Goal: Task Accomplishment & Management: Use online tool/utility

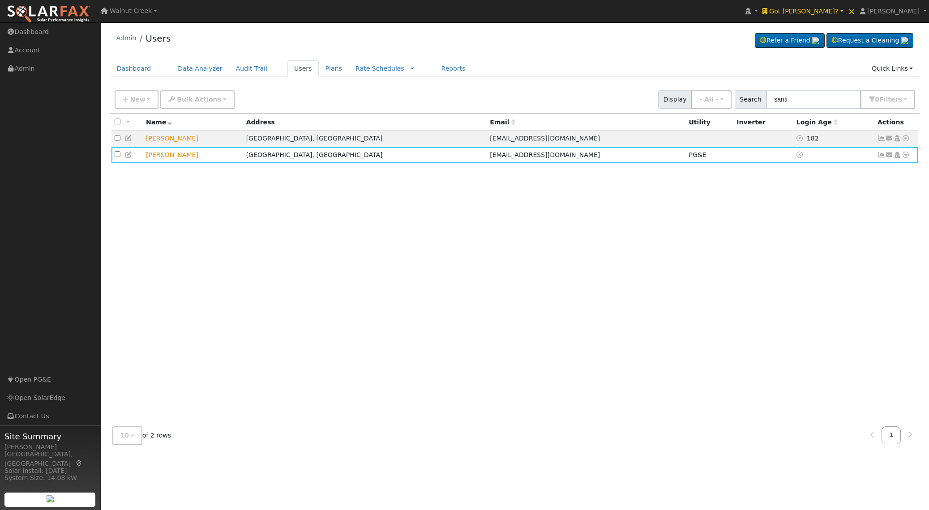
click at [318, 210] on div "All None All on page None on page Name Address Email Utility Inverter Login Age…" at bounding box center [514, 267] width 809 height 306
click at [379, 179] on div "All None All on page None on page Name Address Email Utility Inverter Login Age…" at bounding box center [514, 267] width 809 height 306
click at [838, 14] on span "Got [PERSON_NAME]?" at bounding box center [803, 11] width 69 height 7
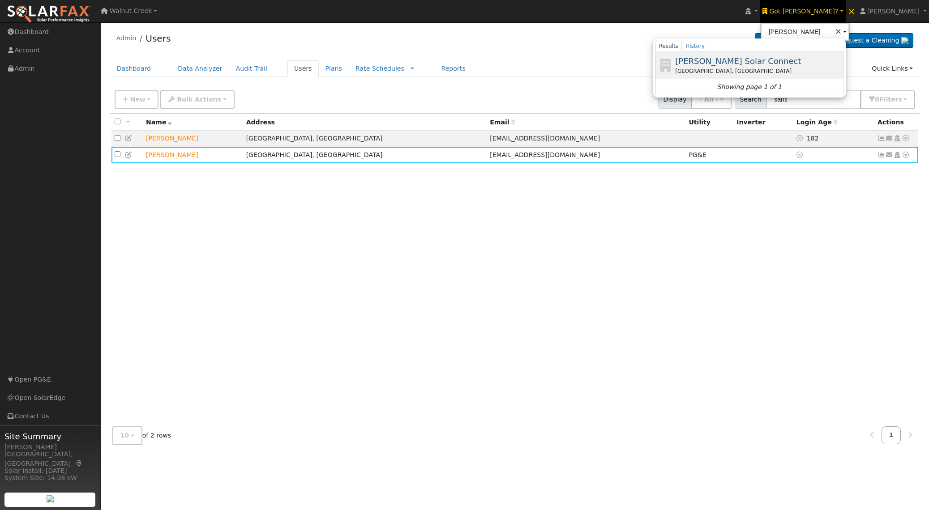
click at [801, 65] on span "Howard Solar Connect" at bounding box center [738, 60] width 126 height 9
type input "Howard Solar Connect"
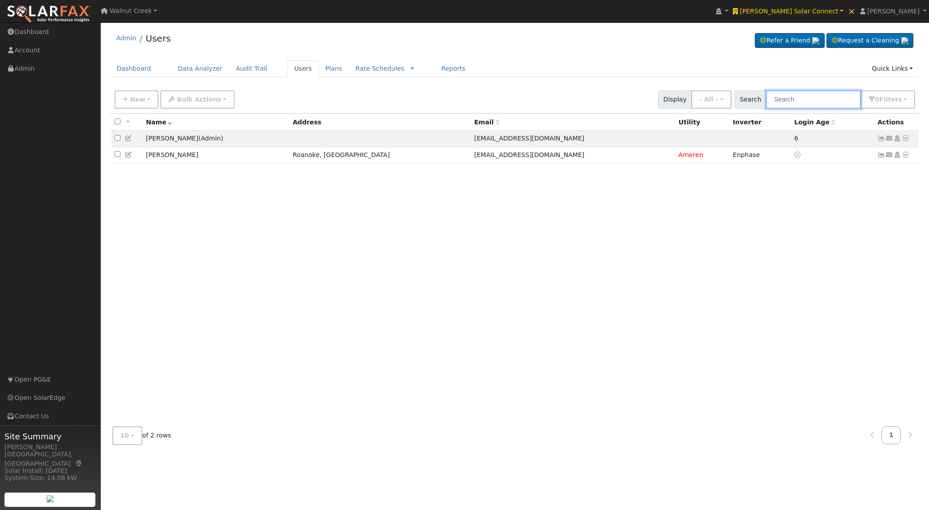
click at [802, 104] on input "text" at bounding box center [813, 99] width 95 height 18
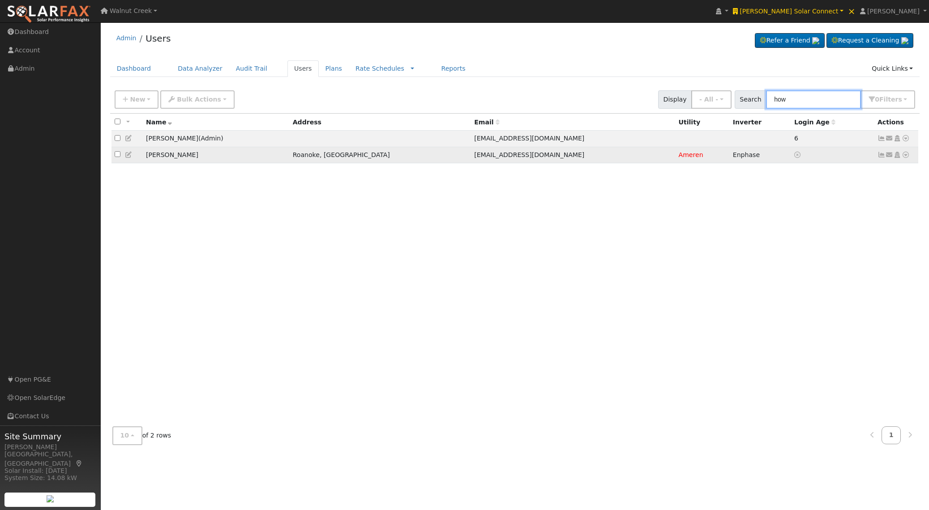
type input "how"
click at [474, 158] on span "Show3136@yahoo.com" at bounding box center [529, 154] width 110 height 7
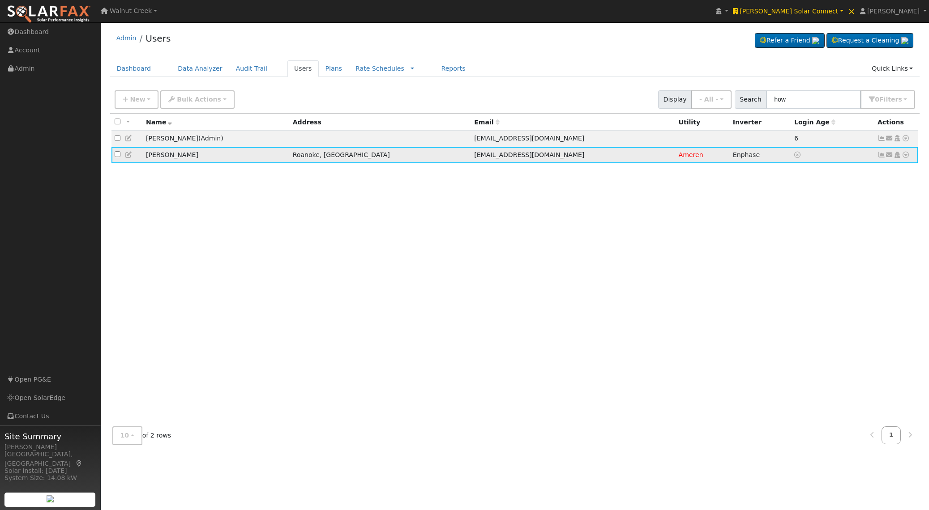
click at [906, 156] on icon at bounding box center [905, 155] width 8 height 6
click at [887, 167] on link "Data Analyzer" at bounding box center [876, 170] width 65 height 13
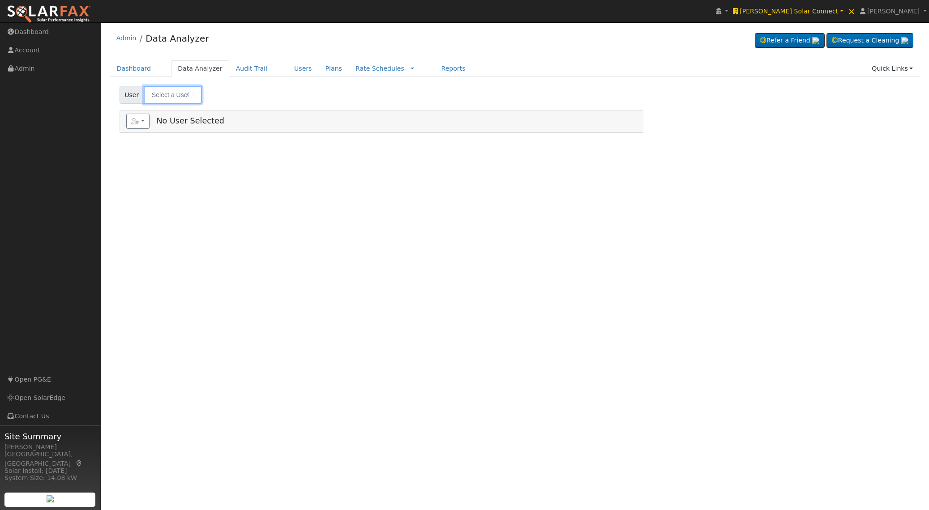
type input "[PERSON_NAME]"
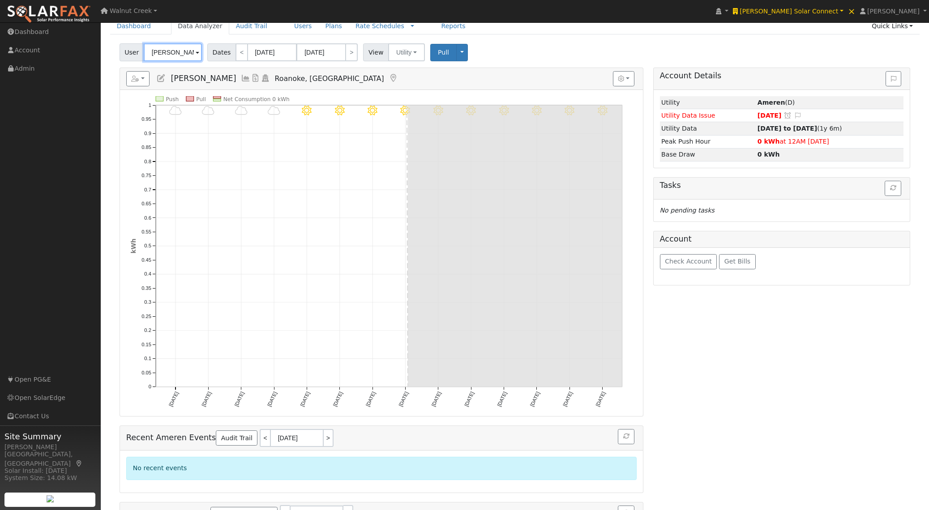
scroll to position [106, 0]
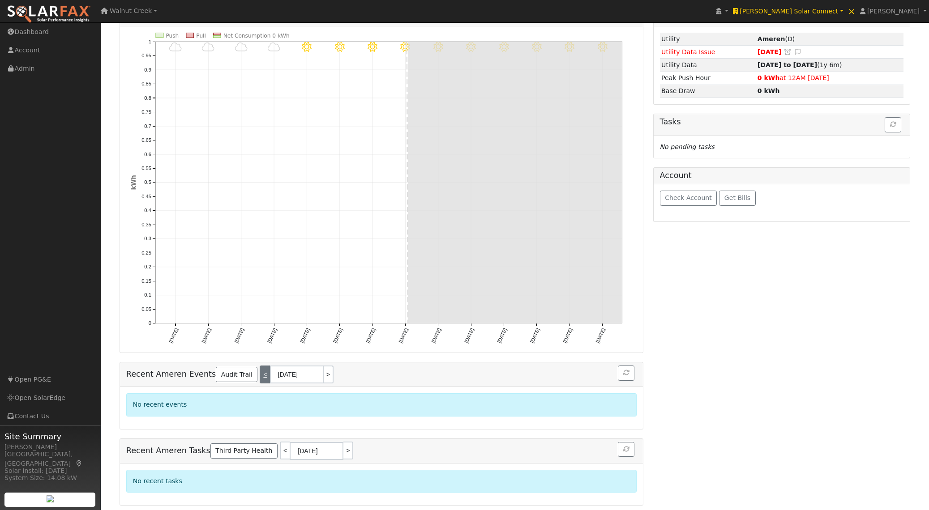
click at [260, 373] on link "<" at bounding box center [265, 375] width 10 height 18
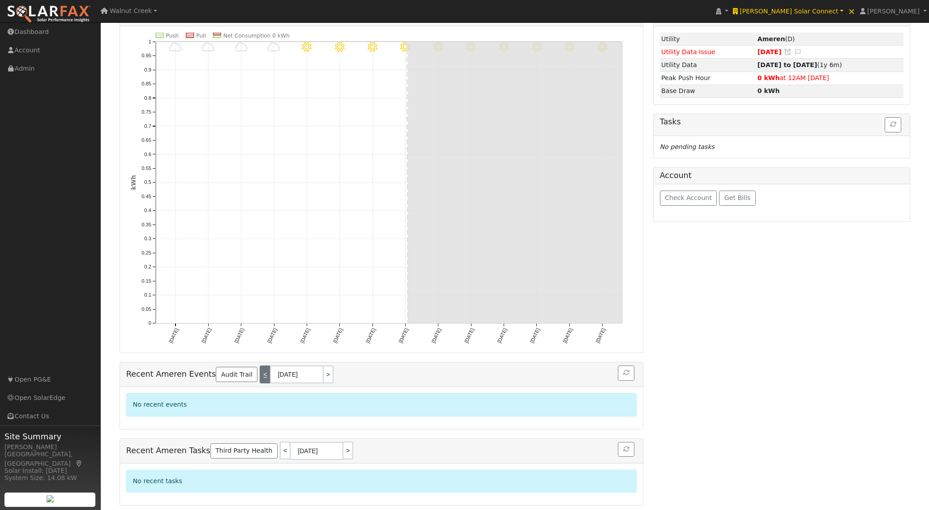
click at [260, 373] on link "<" at bounding box center [265, 375] width 10 height 18
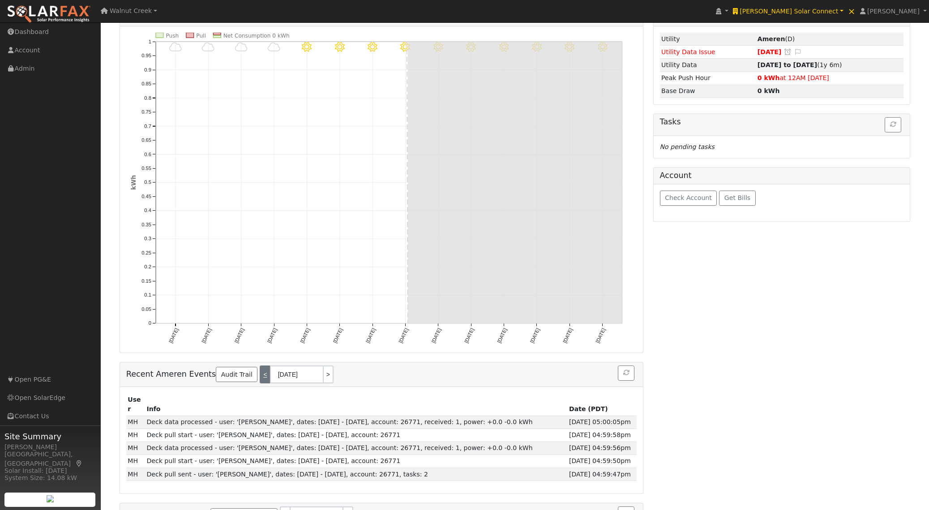
click at [260, 373] on link "<" at bounding box center [265, 375] width 10 height 18
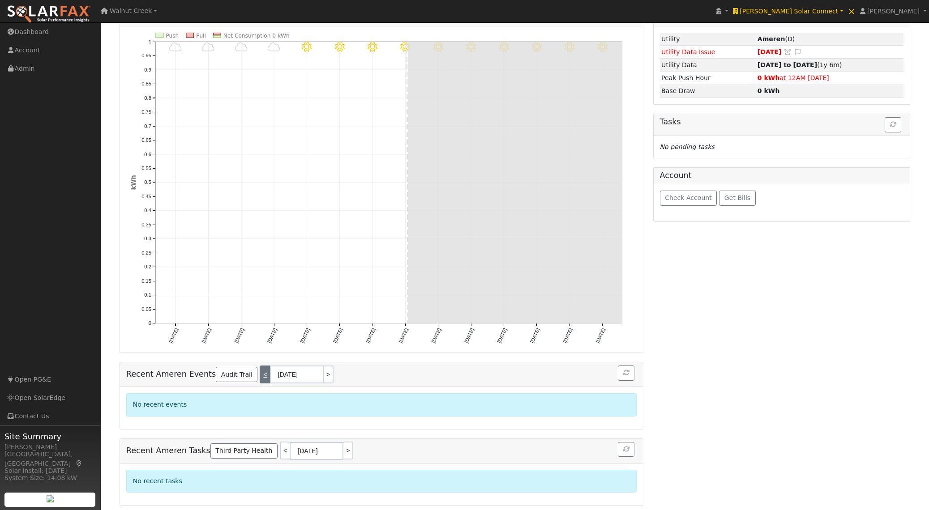
click at [260, 373] on link "<" at bounding box center [265, 375] width 10 height 18
type input "08/06/2025"
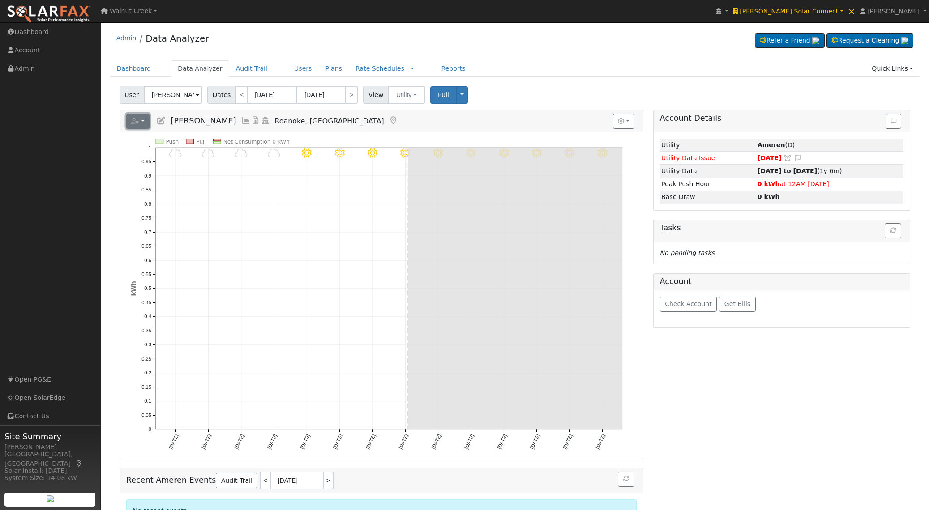
click at [141, 124] on button "button" at bounding box center [138, 121] width 24 height 15
click at [159, 167] on link "Copy ID to Clipboard: 26771" at bounding box center [178, 171] width 102 height 11
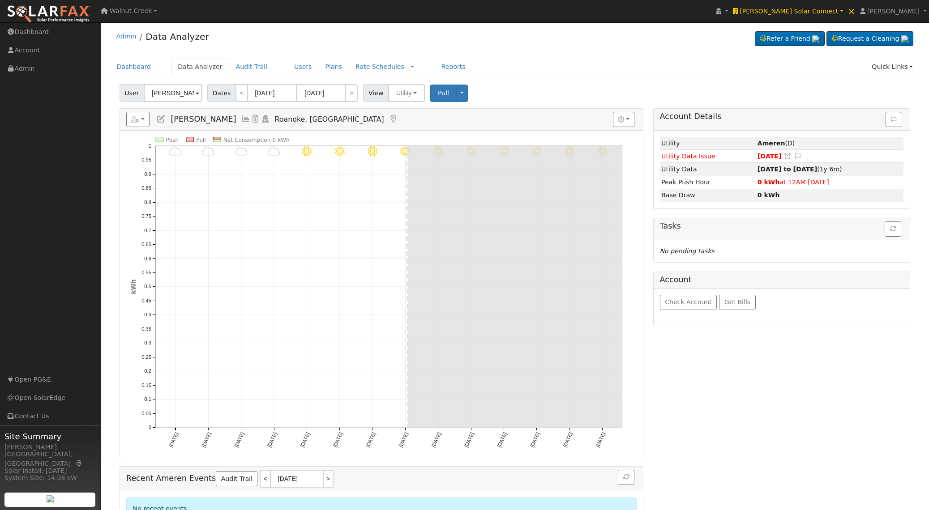
scroll to position [2, 0]
click at [459, 91] on button "Toggle Dropdown" at bounding box center [462, 92] width 12 height 17
click at [468, 162] on link "Disconnect Utility" at bounding box center [490, 163] width 68 height 13
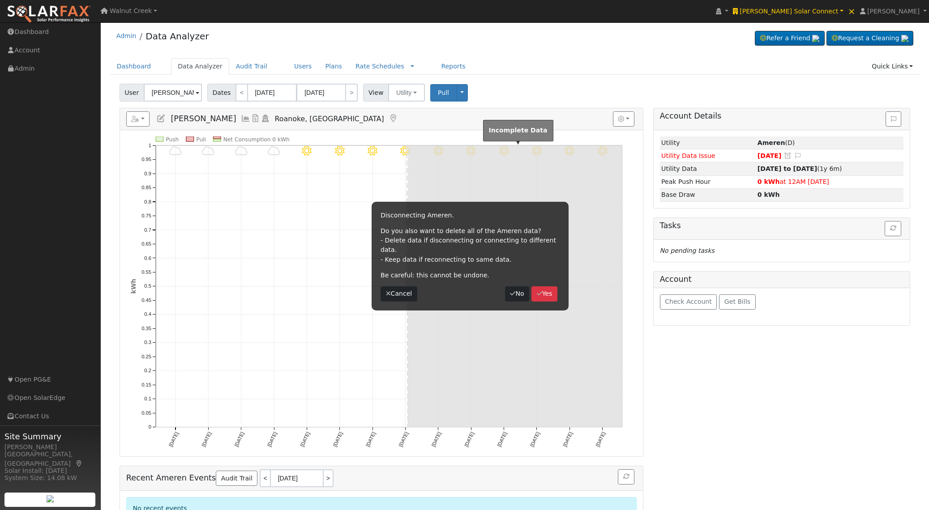
scroll to position [0, 0]
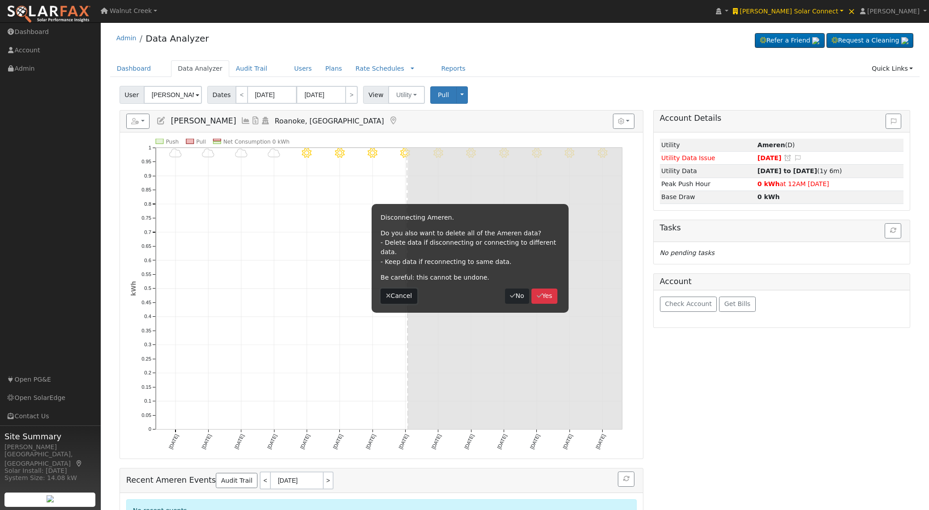
click at [395, 289] on button "Cancel" at bounding box center [398, 296] width 37 height 15
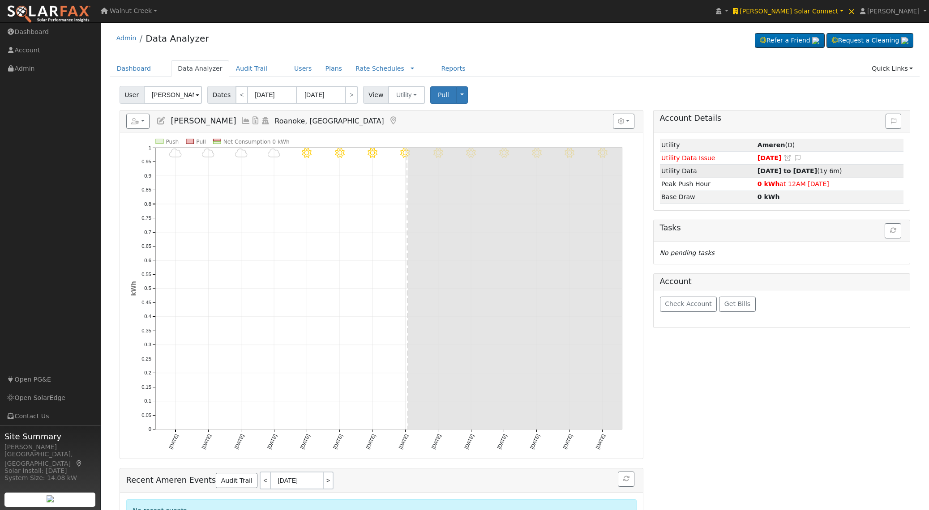
click at [782, 173] on strong "03/26/24 to 08/08/25" at bounding box center [787, 170] width 60 height 7
type input "03/26/2024"
type input "08/08/2025"
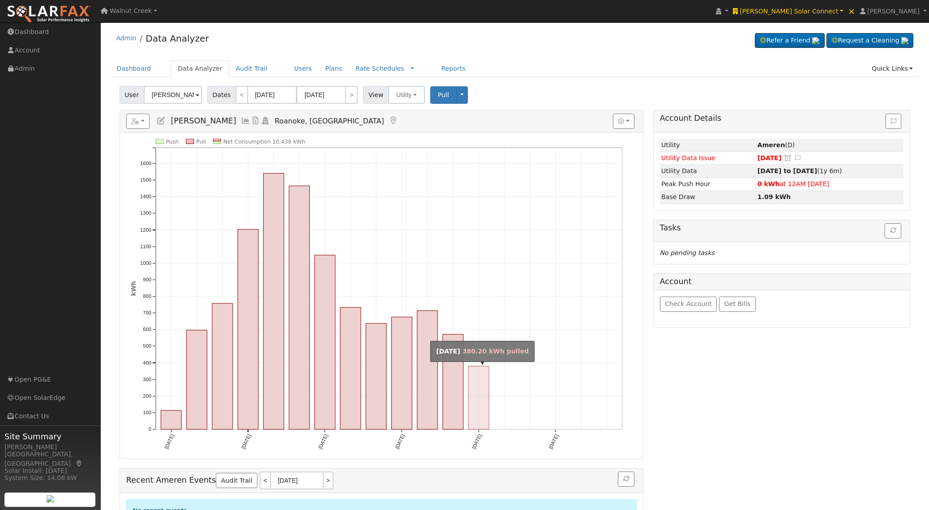
click at [477, 409] on rect "onclick=""" at bounding box center [478, 397] width 21 height 63
type input "03/01/2025"
type input "03/31/2025"
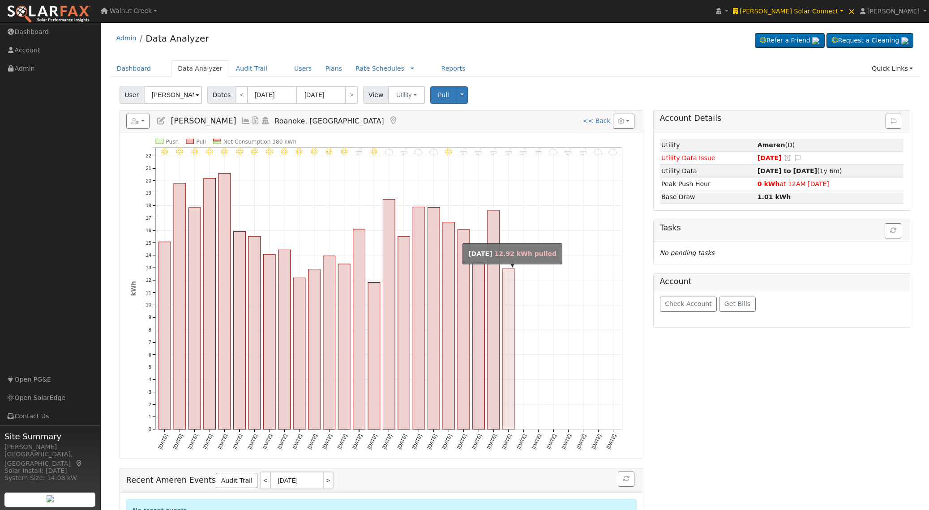
click at [505, 320] on rect "onclick=""" at bounding box center [509, 349] width 12 height 161
type input "03/24/2025"
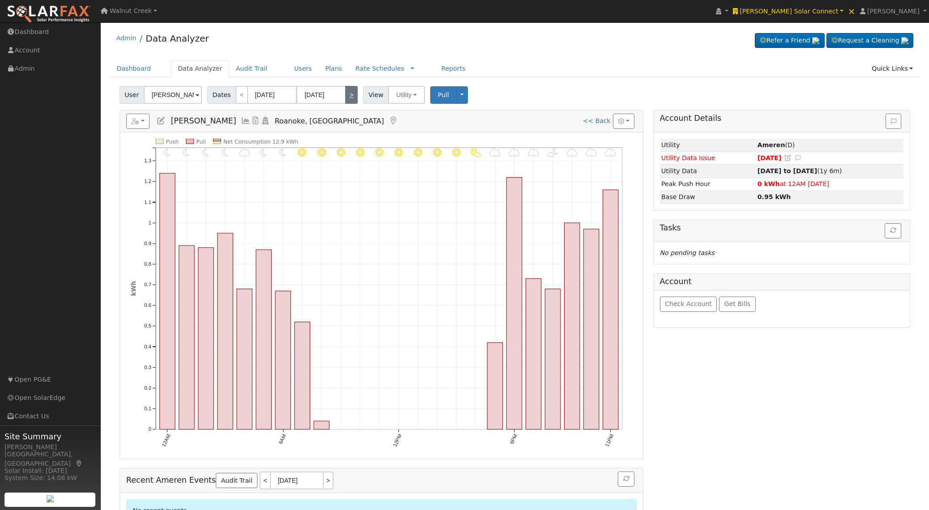
click at [349, 97] on link ">" at bounding box center [351, 95] width 13 height 18
type input "03/25/2025"
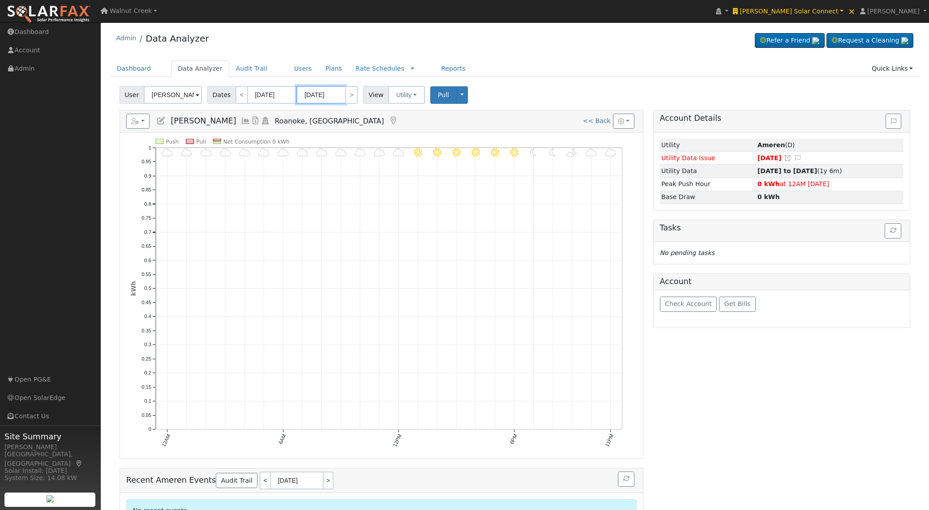
click at [324, 96] on input "03/25/2025" at bounding box center [320, 95] width 49 height 18
click at [425, 115] on icon at bounding box center [424, 115] width 6 height 6
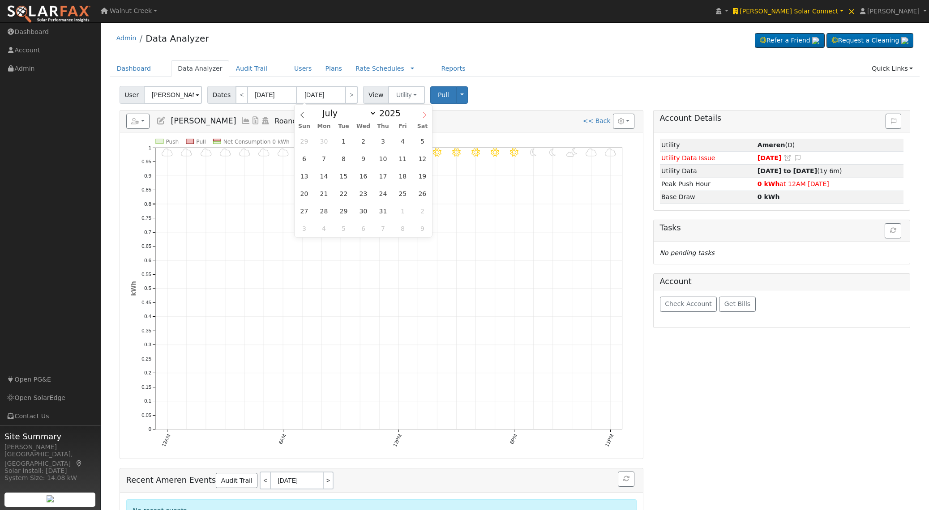
click at [425, 115] on icon at bounding box center [424, 115] width 6 height 6
click at [302, 116] on icon at bounding box center [302, 115] width 6 height 6
select select "7"
click at [406, 160] on span "8" at bounding box center [402, 158] width 17 height 17
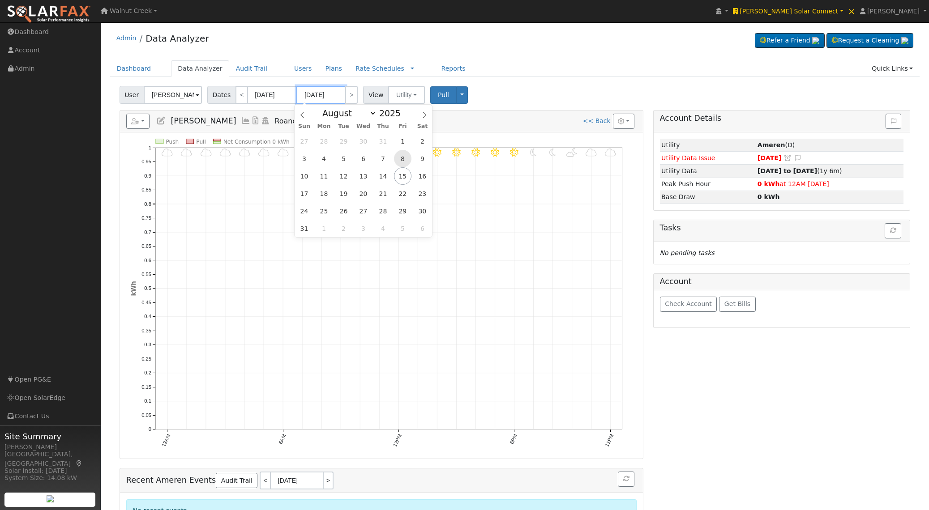
type input "08/08/2025"
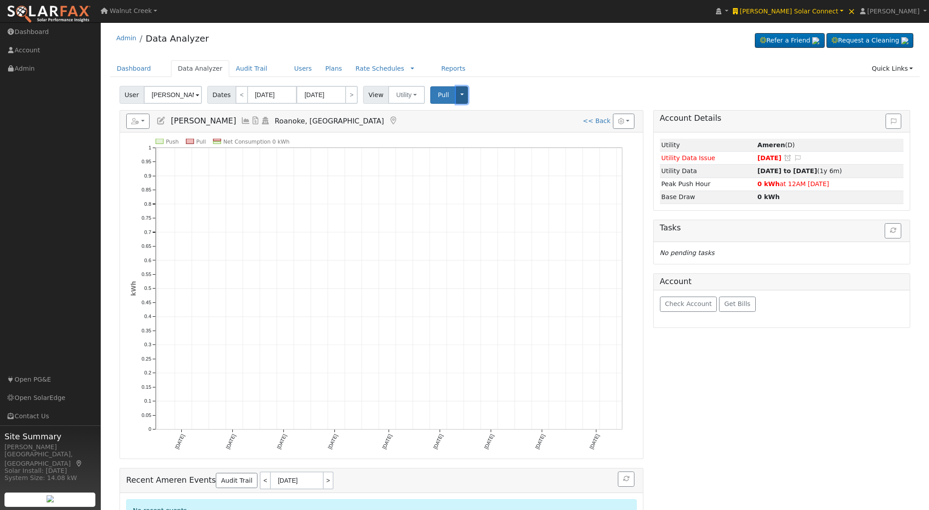
click at [457, 96] on button "Toggle Dropdown" at bounding box center [462, 94] width 12 height 17
click at [477, 134] on link "Delete This Data" at bounding box center [490, 134] width 68 height 13
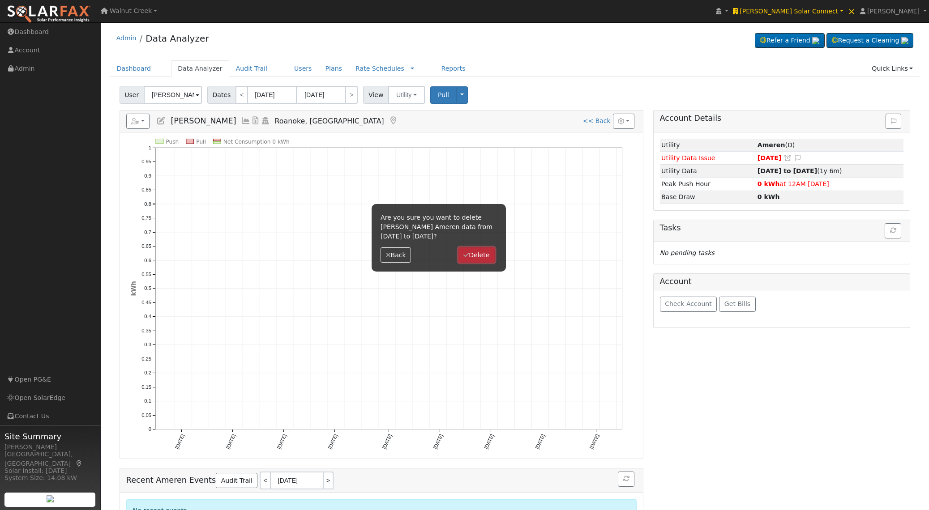
click at [472, 254] on button "Delete" at bounding box center [476, 254] width 36 height 15
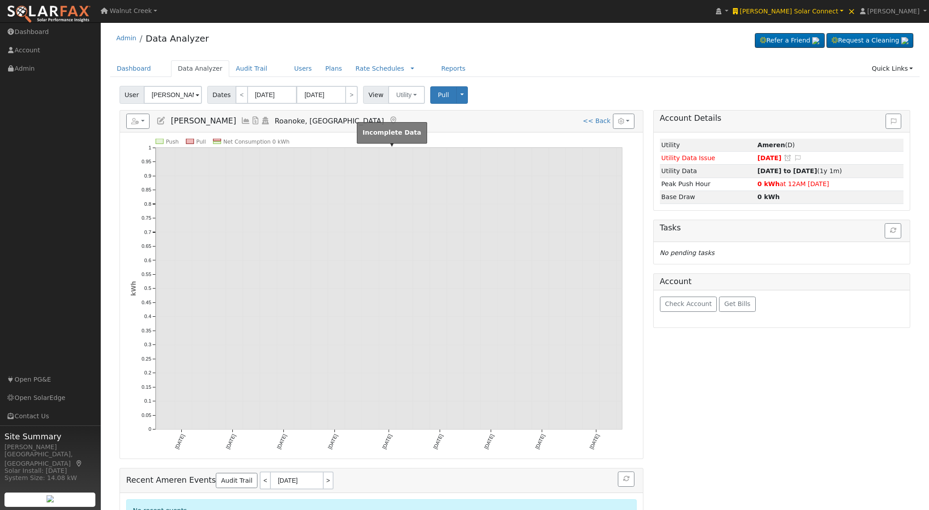
scroll to position [0, 0]
click at [780, 170] on strong "03/26/24 to 03/24/25" at bounding box center [787, 170] width 60 height 7
type input "03/26/2024"
type input "03/24/2025"
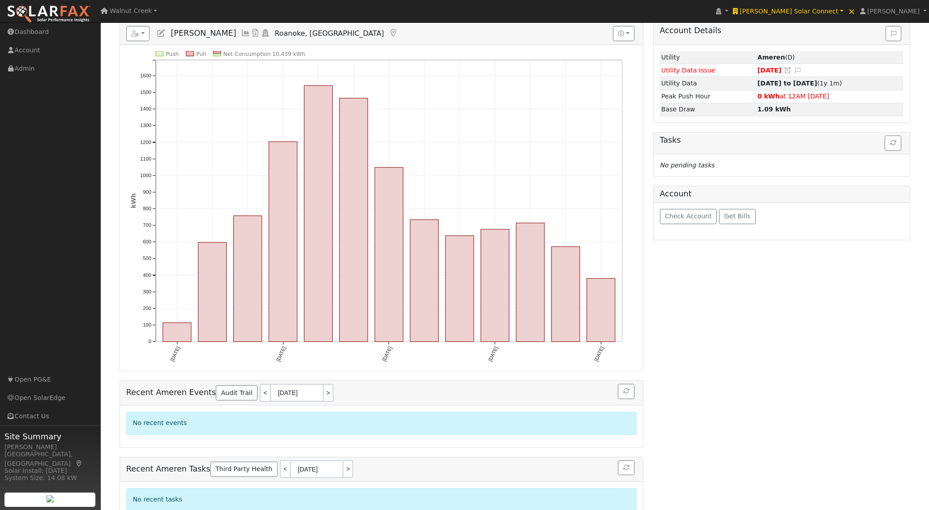
scroll to position [0, 0]
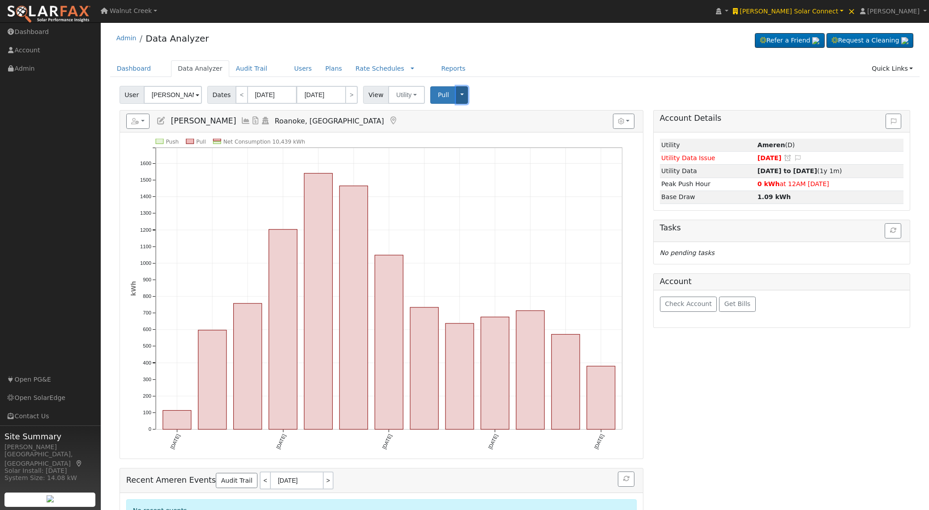
click at [460, 91] on button "Toggle Dropdown" at bounding box center [462, 94] width 12 height 17
click at [487, 167] on link "Disconnect Utility" at bounding box center [490, 165] width 68 height 13
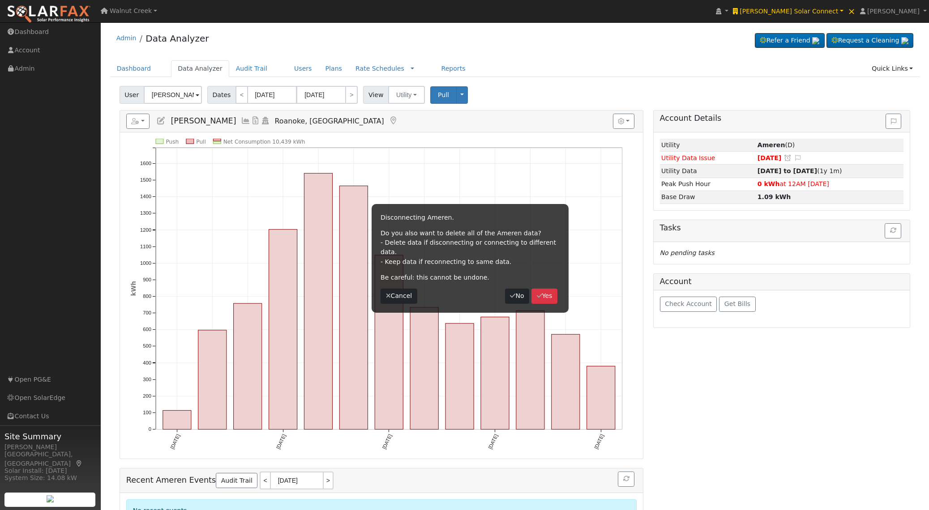
scroll to position [1, 0]
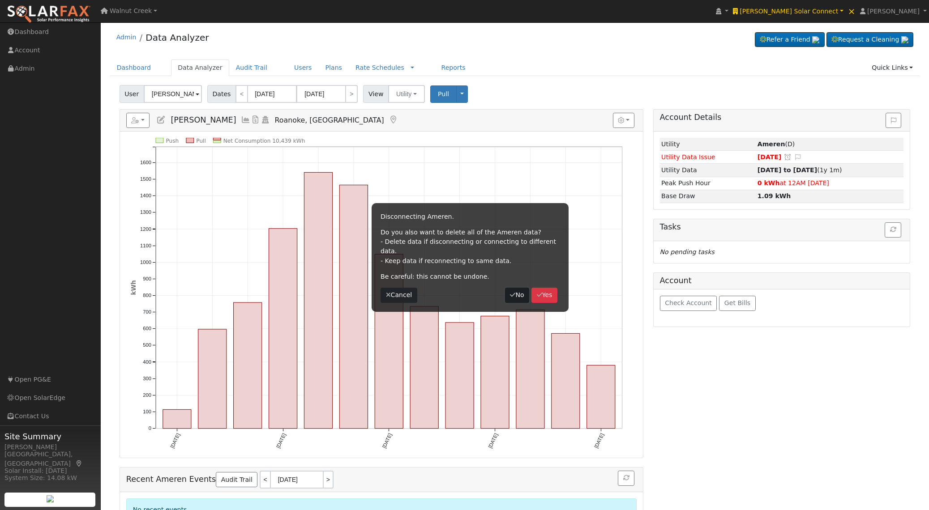
click at [510, 292] on icon "button" at bounding box center [512, 295] width 5 height 6
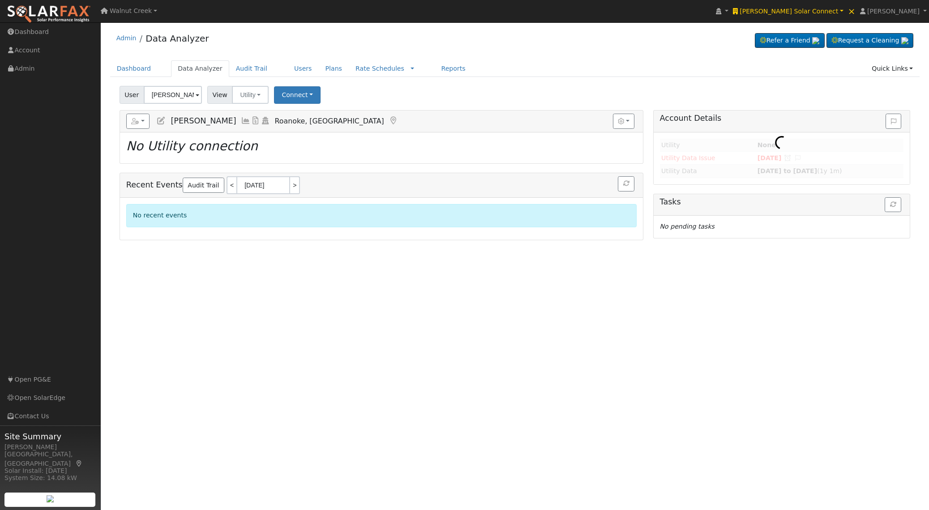
scroll to position [0, 0]
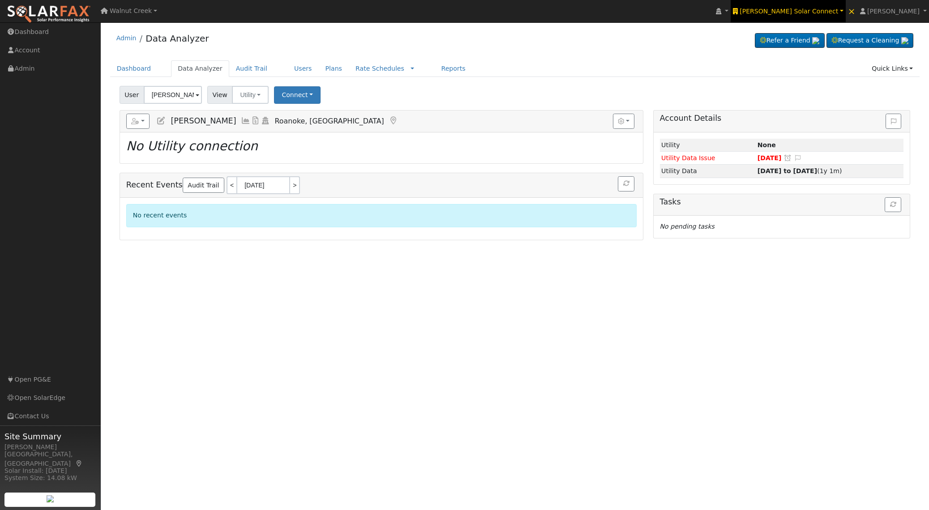
click at [827, 11] on span "Howard Solar Connect" at bounding box center [788, 11] width 98 height 7
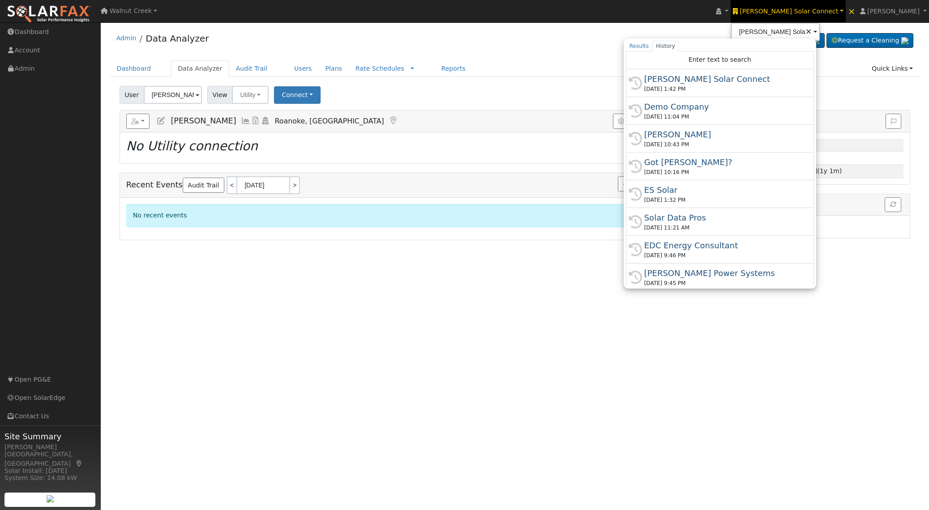
click at [756, 190] on div "ES Solar" at bounding box center [723, 190] width 159 height 12
type input "ES Solar"
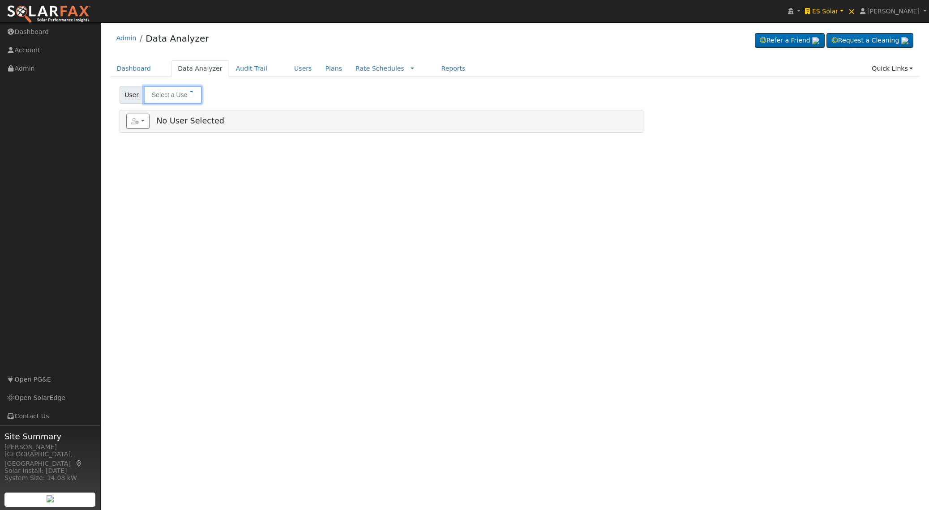
type input "[PERSON_NAME]"
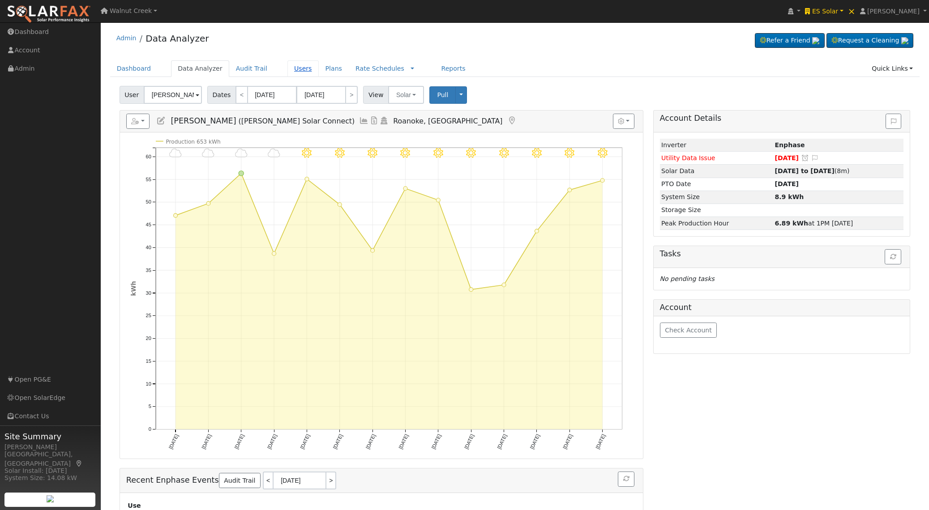
click at [291, 65] on link "Users" at bounding box center [302, 68] width 31 height 17
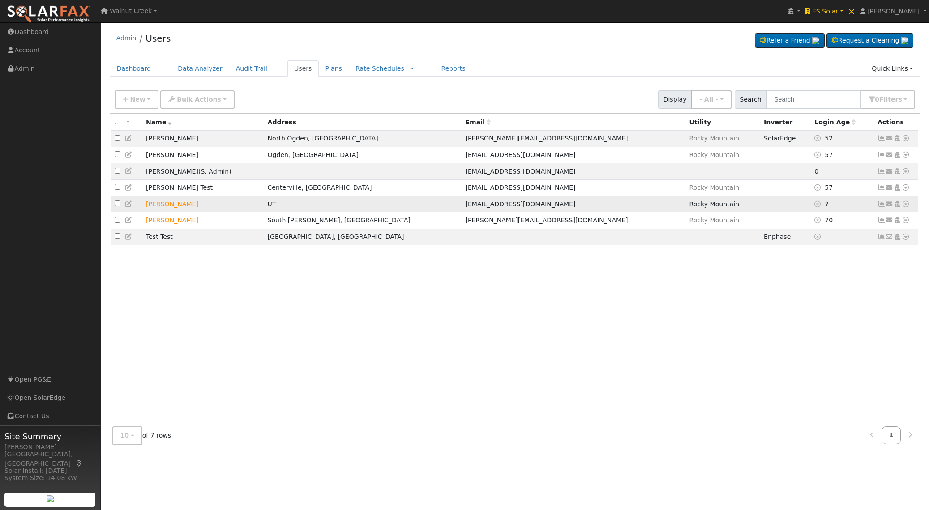
click at [171, 203] on td "[PERSON_NAME]" at bounding box center [204, 204] width 122 height 17
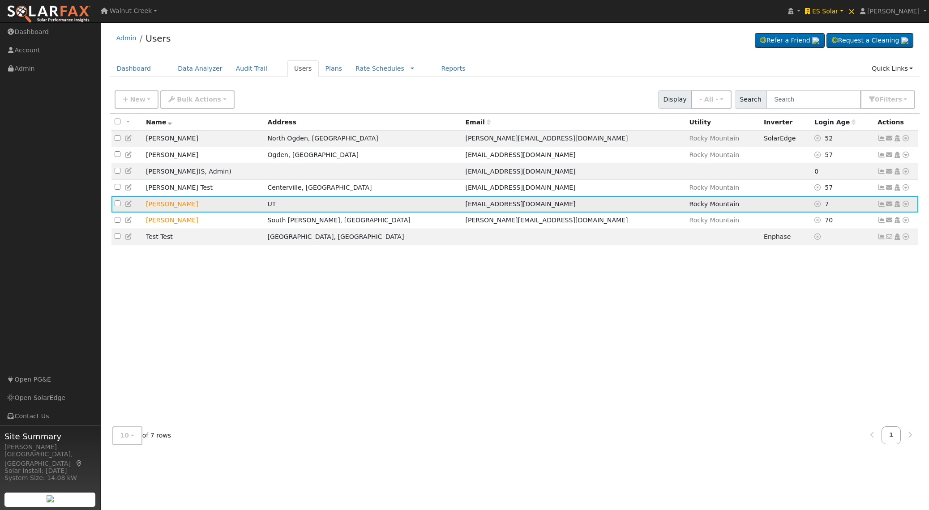
click at [905, 205] on icon at bounding box center [905, 204] width 8 height 6
click at [894, 221] on link "Data Analyzer" at bounding box center [876, 219] width 65 height 13
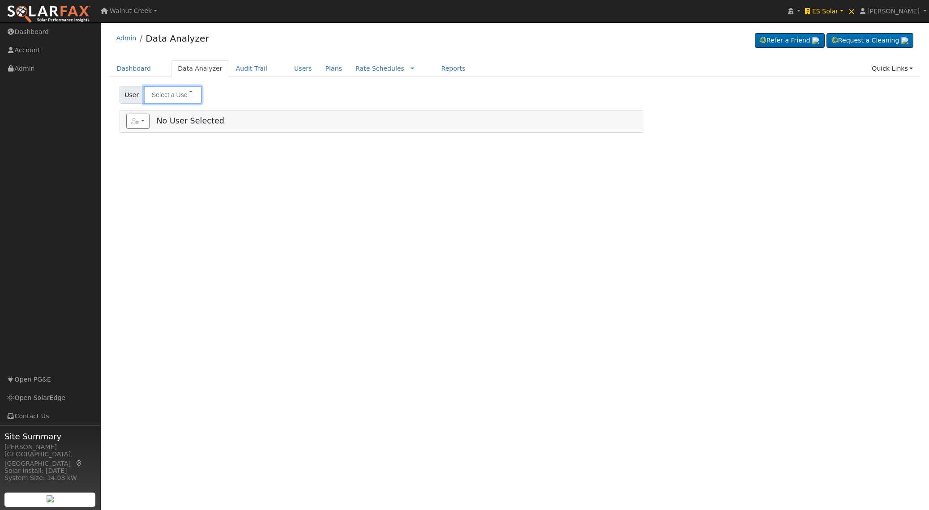
type input "[PERSON_NAME]"
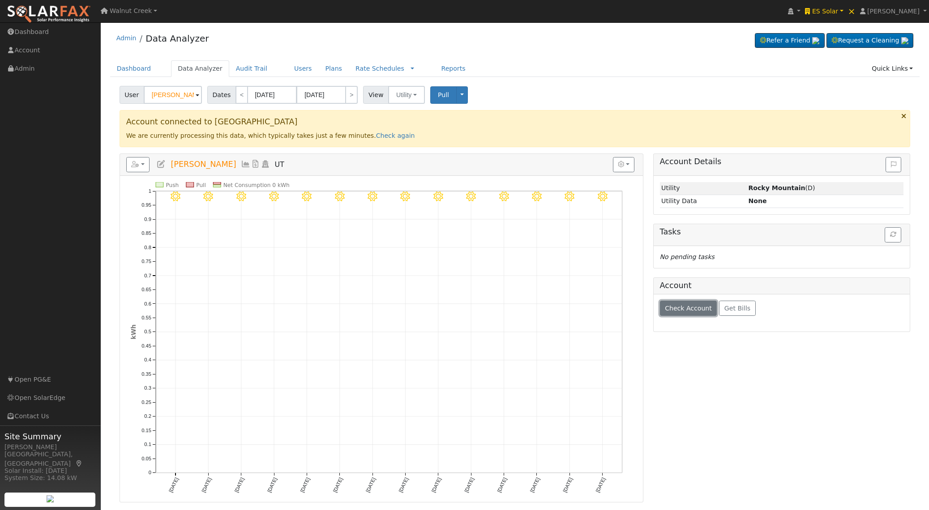
click at [686, 305] on span "Check Account" at bounding box center [688, 308] width 47 height 7
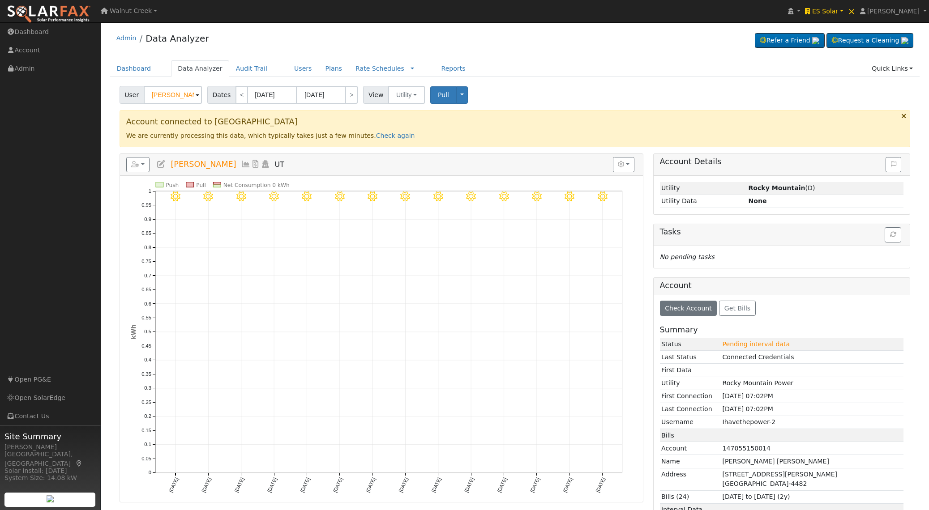
drag, startPoint x: 140, startPoint y: 97, endPoint x: 153, endPoint y: 97, distance: 13.0
click at [140, 97] on span "User" at bounding box center [131, 95] width 25 height 18
click at [741, 421] on td "Ihavethepower-2" at bounding box center [811, 422] width 183 height 13
drag, startPoint x: 741, startPoint y: 421, endPoint x: 771, endPoint y: 421, distance: 29.1
click at [771, 421] on td "Ihavethepower-2" at bounding box center [811, 422] width 183 height 13
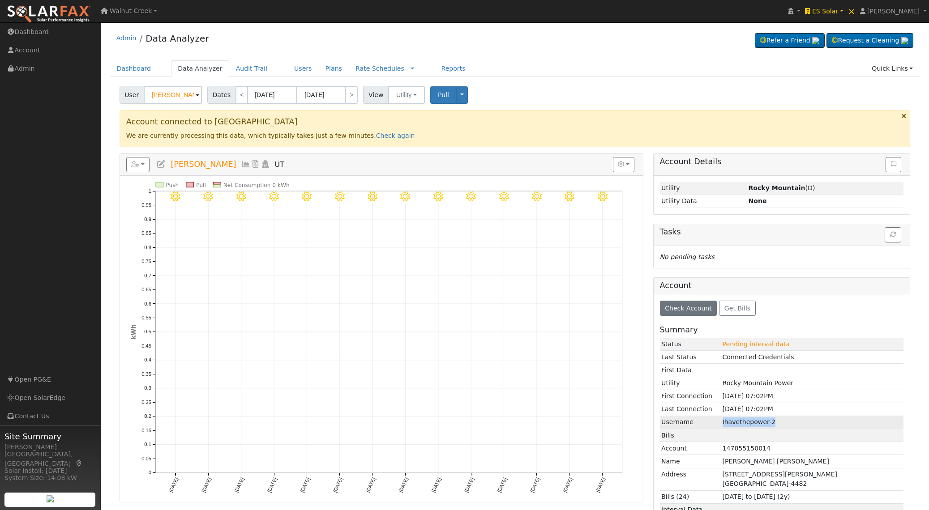
copy td "Ihavethepower-2"
click at [122, 163] on div "Reports Scenario Health Check Energy Audit Account Timeline User Audit Trail In…" at bounding box center [381, 165] width 523 height 22
click at [125, 163] on div "Reports Scenario Health Check Energy Audit Account Timeline User Audit Trail In…" at bounding box center [381, 165] width 523 height 22
click at [131, 164] on button "button" at bounding box center [138, 164] width 24 height 15
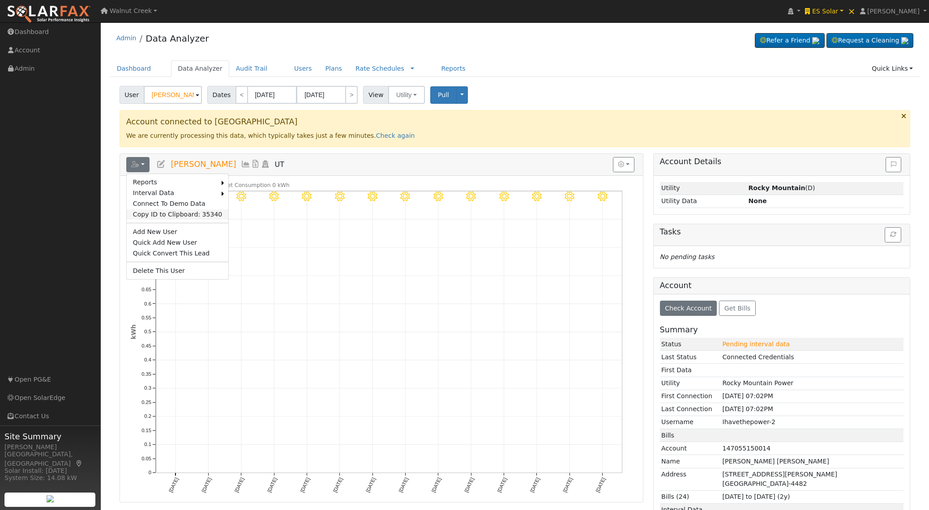
click at [172, 211] on link "Copy ID to Clipboard: 35340" at bounding box center [178, 214] width 102 height 11
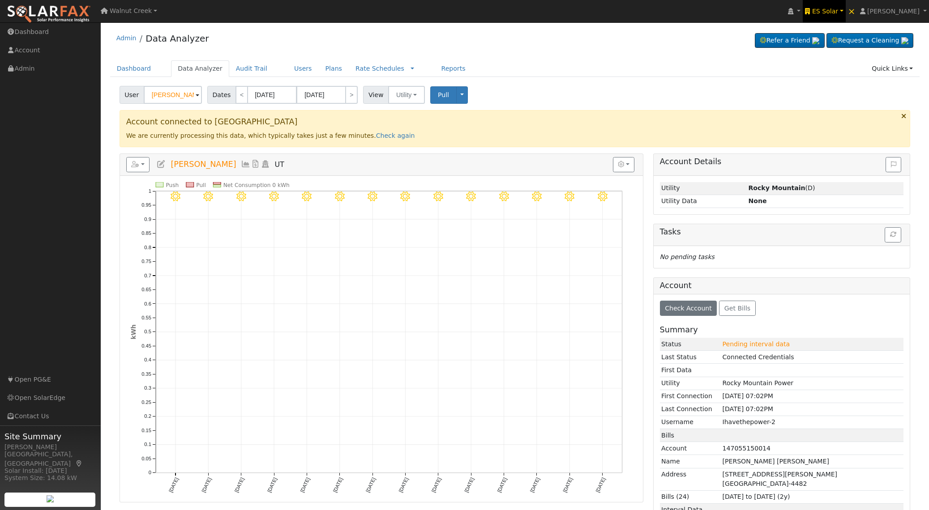
click at [838, 13] on span "ES Solar" at bounding box center [825, 11] width 26 height 7
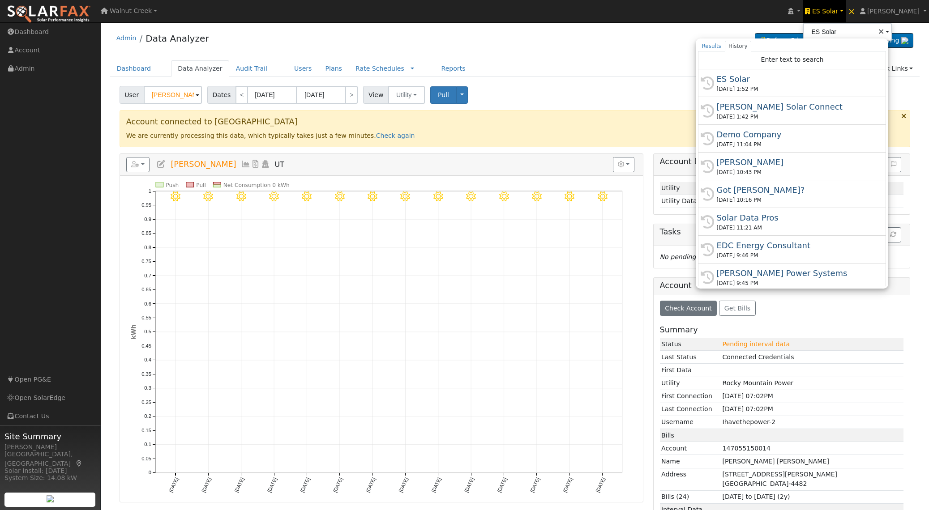
click at [825, 132] on div "Demo Company" at bounding box center [795, 134] width 159 height 12
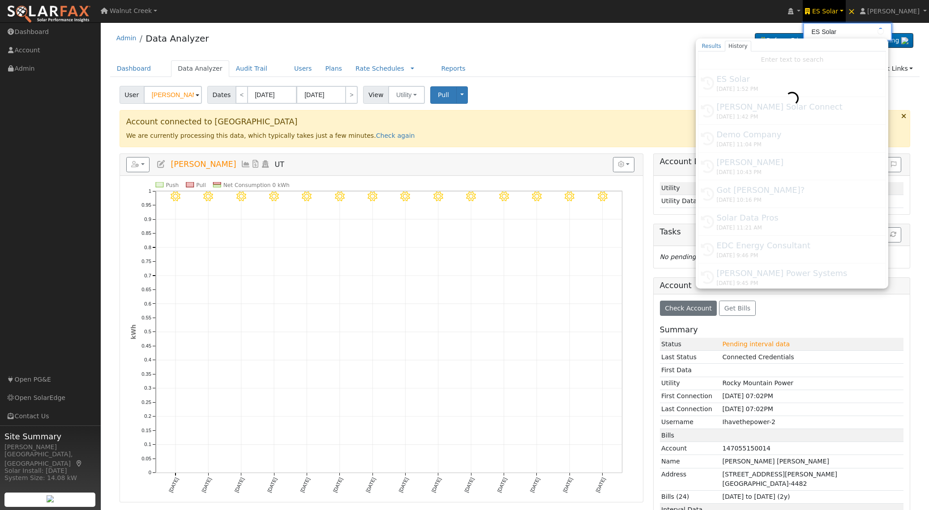
type input "Demo Company"
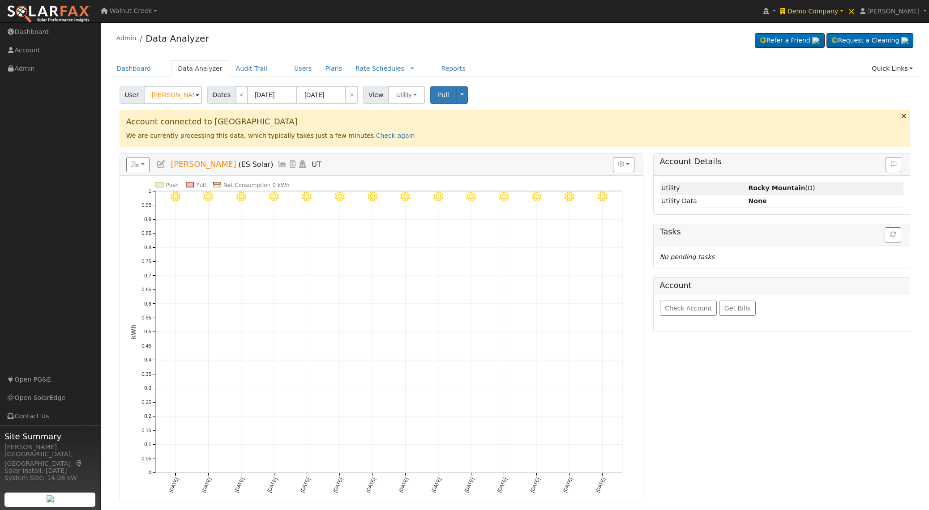
click at [182, 93] on input "[PERSON_NAME]" at bounding box center [173, 95] width 58 height 18
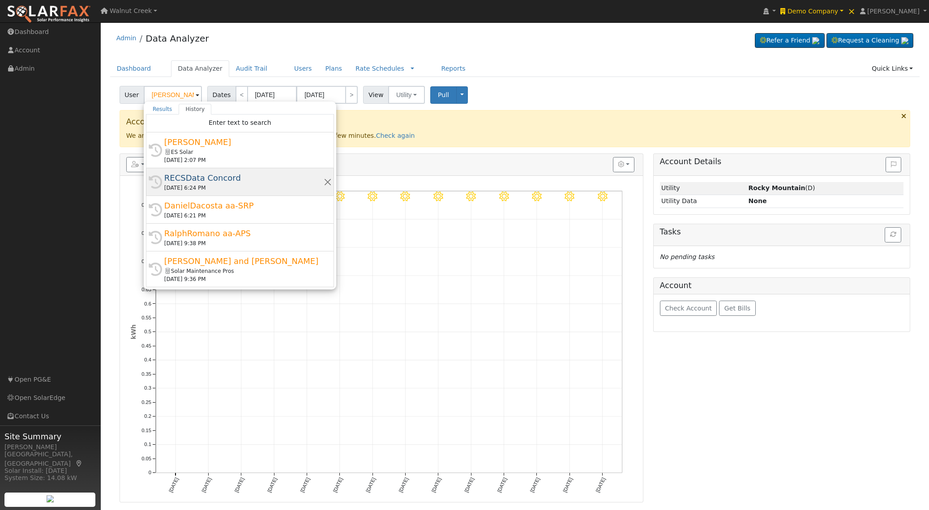
click at [238, 173] on div "RECSData Concord" at bounding box center [243, 178] width 159 height 12
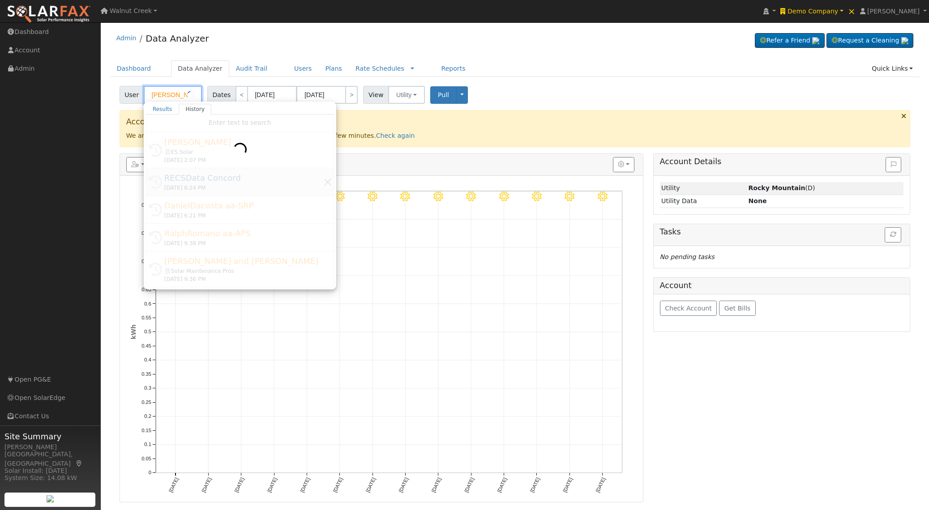
type input "RECSData Concord"
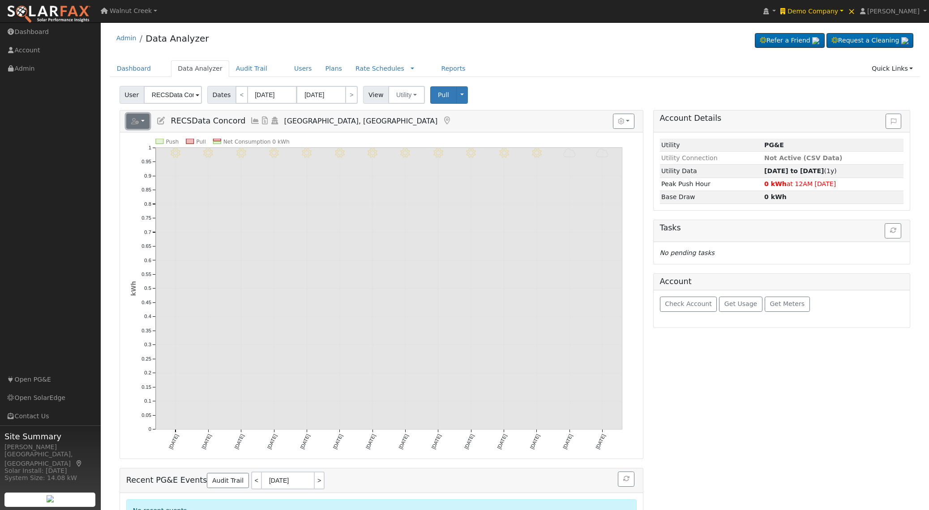
click at [131, 119] on button "button" at bounding box center [138, 121] width 24 height 15
click at [0, 0] on link "Scenario" at bounding box center [0, 0] width 0 height 0
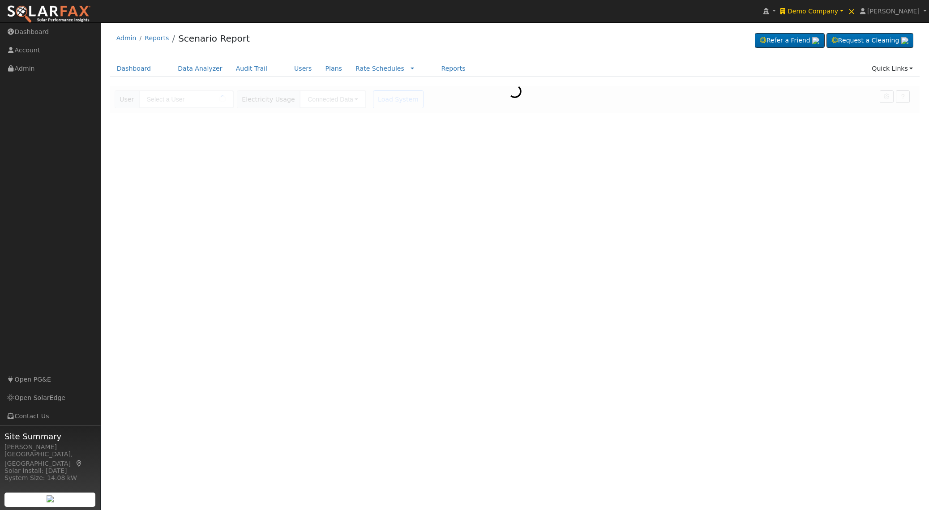
type input "RECSData Concord"
type input "Pacific Gas & Electric"
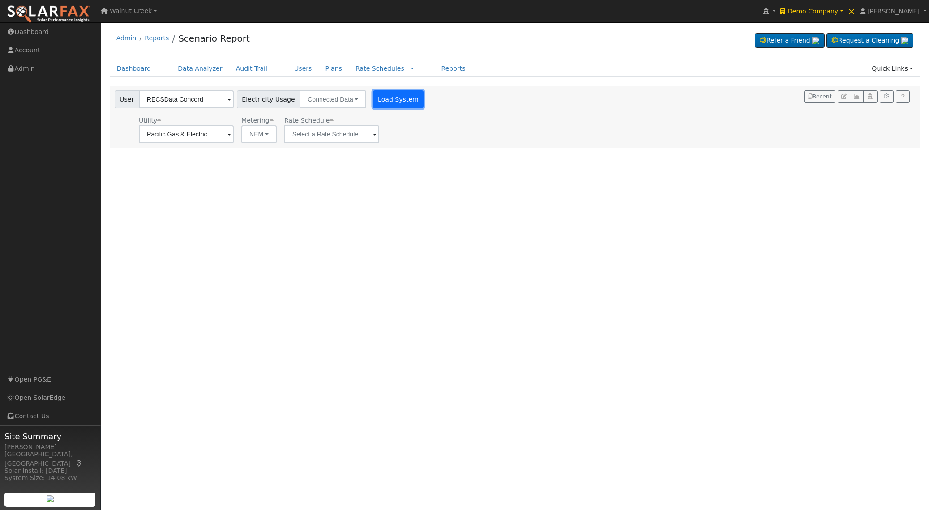
click at [373, 106] on button "Load System" at bounding box center [398, 99] width 51 height 18
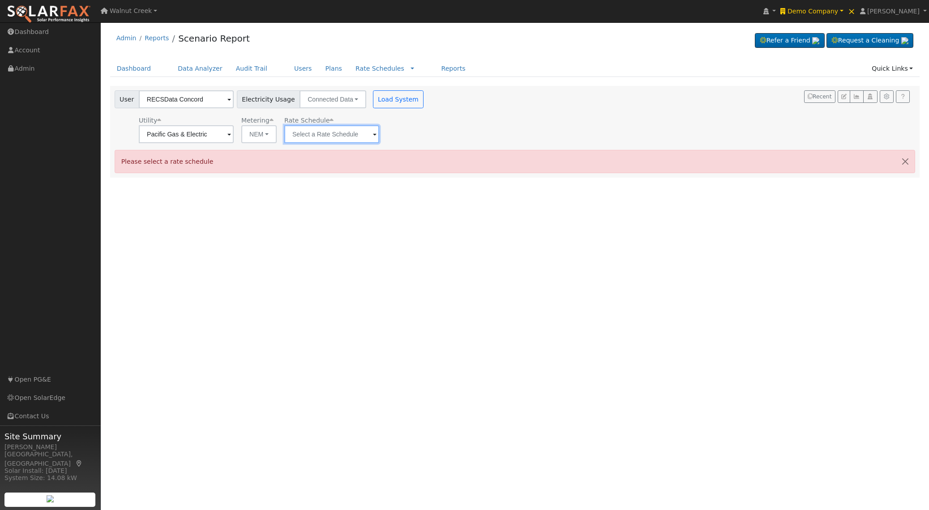
click at [234, 136] on input "text" at bounding box center [186, 134] width 95 height 18
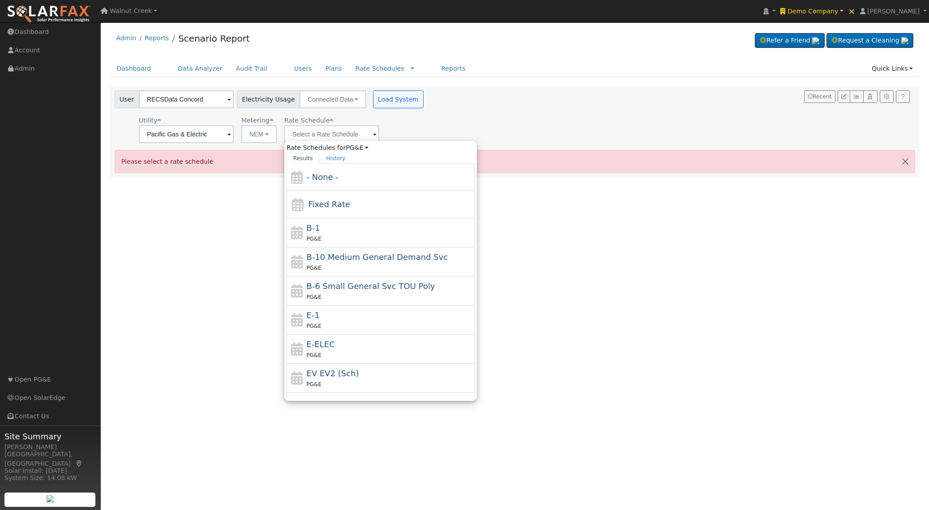
click at [328, 239] on div "PG&E" at bounding box center [390, 238] width 166 height 9
type input "B-1"
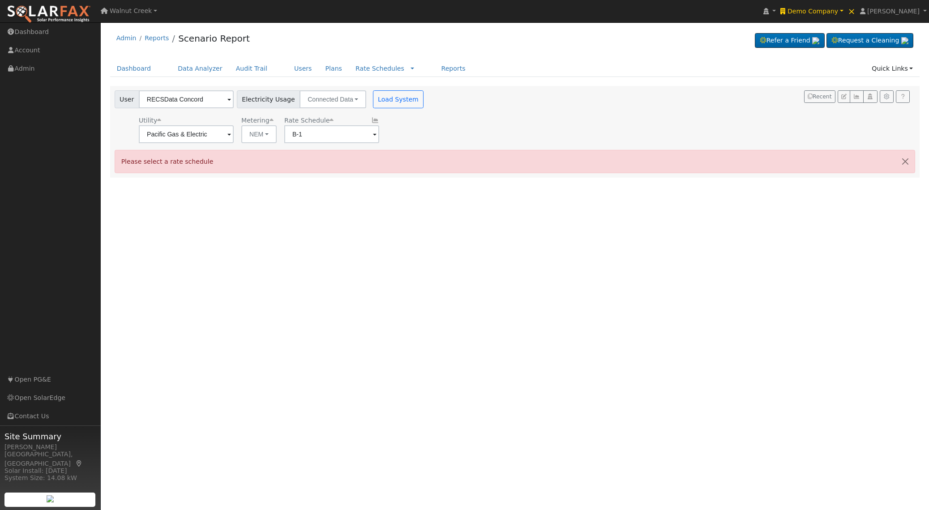
click at [392, 110] on div "User RECSData Concord Account Default Account Default Account [STREET_ADDRESS][…" at bounding box center [270, 116] width 315 height 53
click at [393, 101] on button "Load System" at bounding box center [398, 99] width 51 height 18
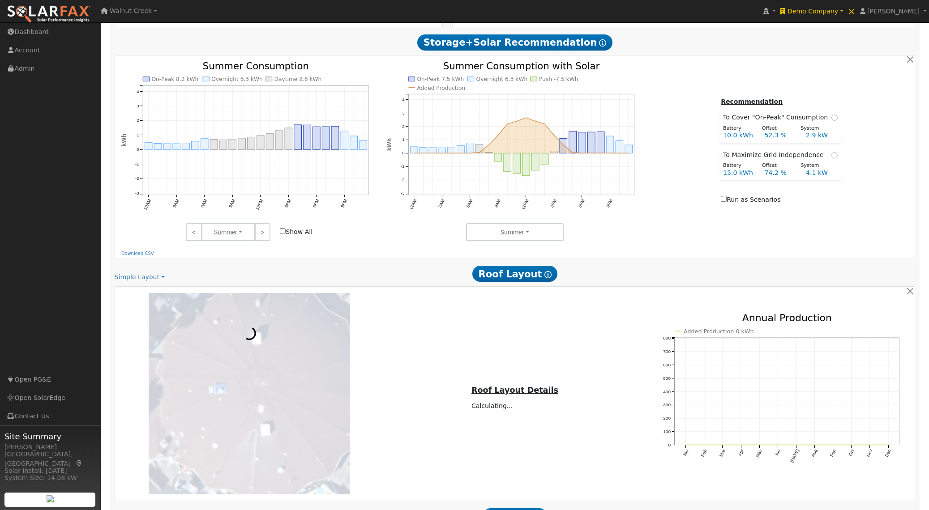
scroll to position [504, 0]
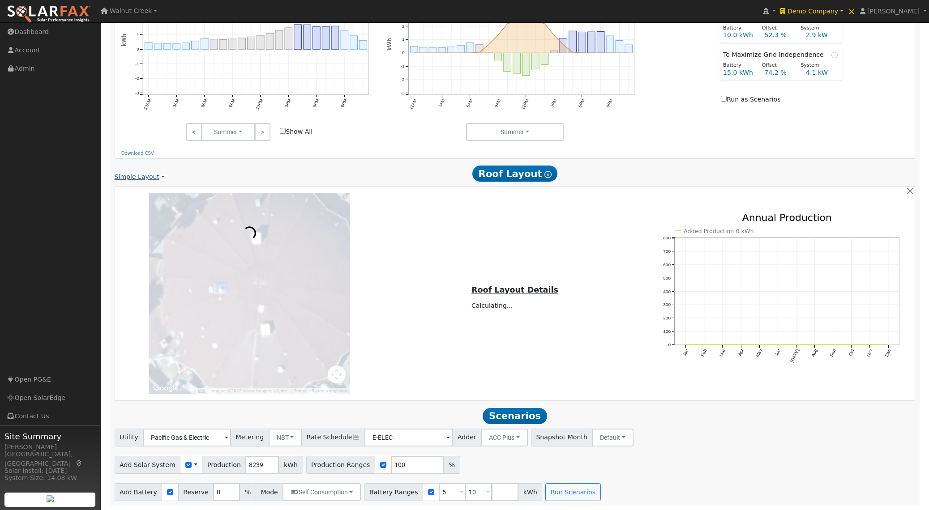
click at [154, 175] on link "Simple Layout" at bounding box center [140, 176] width 50 height 9
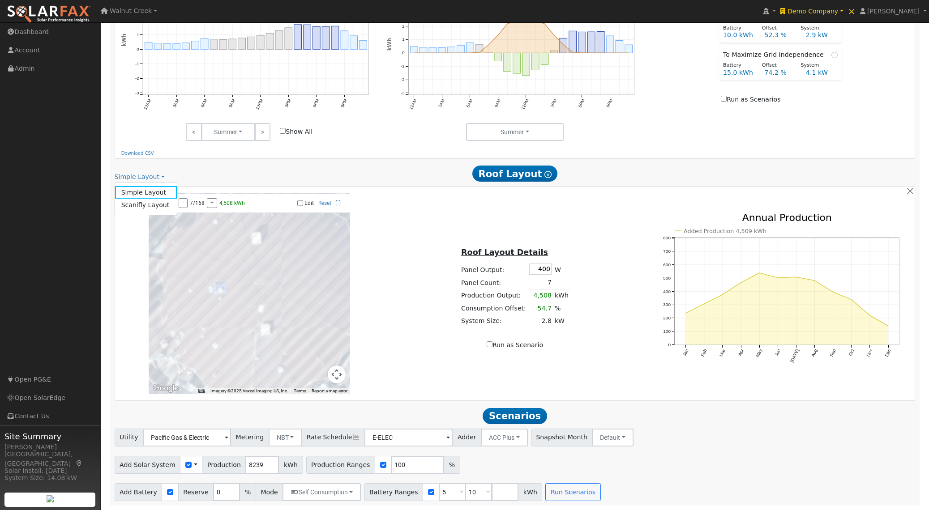
click at [218, 178] on div "Simple Layout Simple Layout Scanifly Layout" at bounding box center [245, 176] width 260 height 9
click at [145, 175] on link "Simple Layout" at bounding box center [140, 176] width 50 height 9
click at [199, 175] on div "Simple Layout Simple Layout Scanifly Layout" at bounding box center [245, 176] width 260 height 9
click at [132, 172] on link "Simple Layout" at bounding box center [140, 176] width 50 height 9
click at [151, 205] on link "Scanifly Layout" at bounding box center [146, 205] width 62 height 13
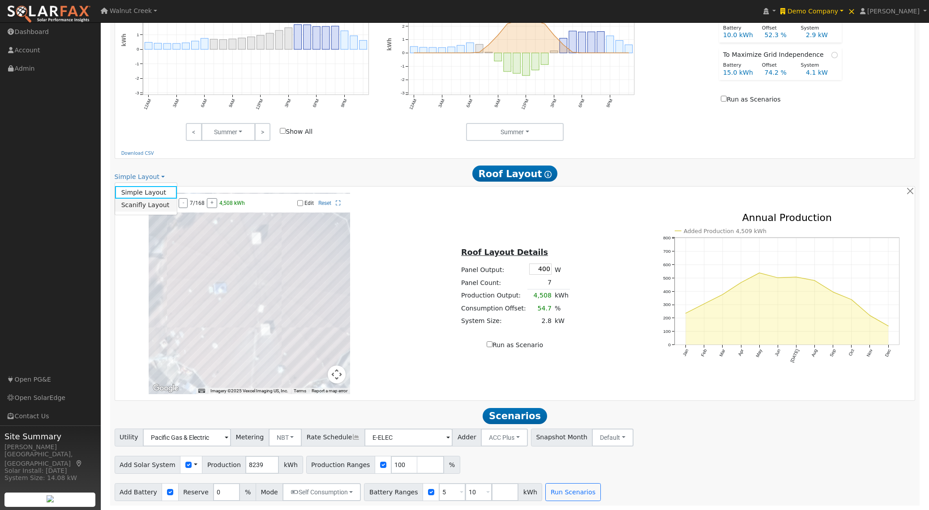
scroll to position [482, 0]
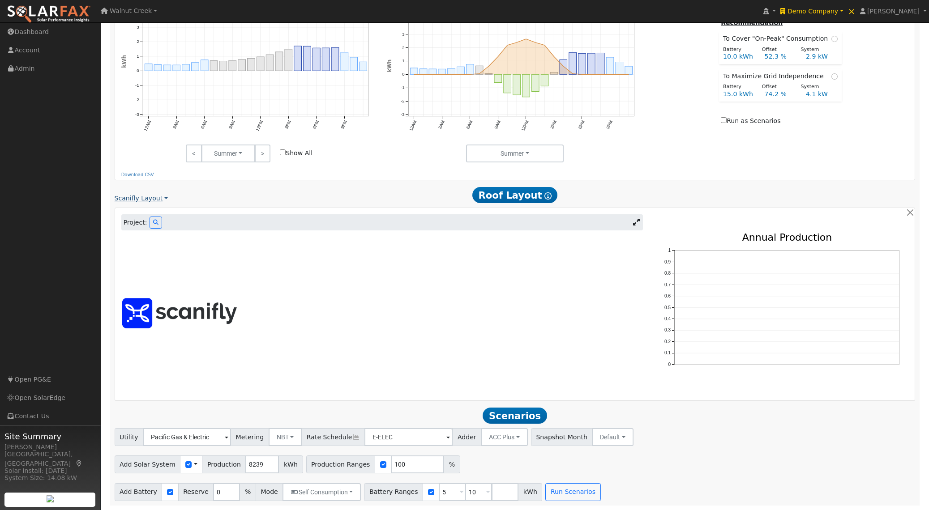
click at [149, 195] on link "Scanifly Layout" at bounding box center [141, 198] width 53 height 9
click at [152, 215] on link "Simple Layout" at bounding box center [146, 214] width 62 height 13
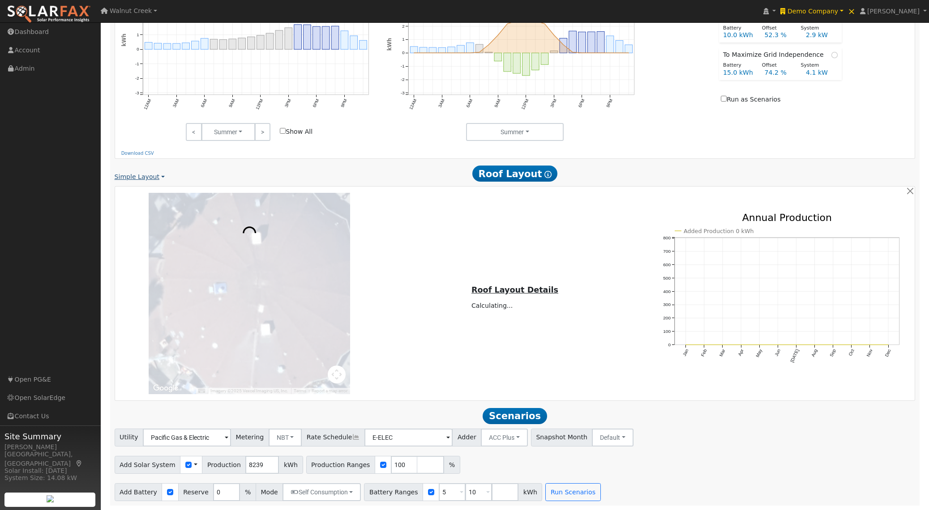
click at [147, 175] on link "Simple Layout" at bounding box center [140, 176] width 50 height 9
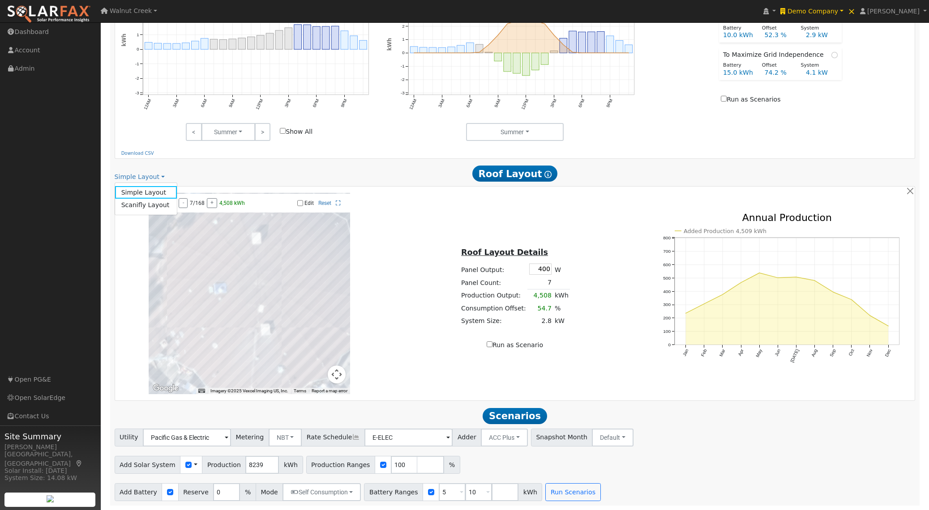
click at [215, 178] on div "Simple Layout Simple Layout Scanifly Layout" at bounding box center [245, 176] width 260 height 9
click at [154, 175] on link "Simple Layout" at bounding box center [140, 176] width 50 height 9
click at [206, 172] on div "Simple Layout Simple Layout Scanifly Layout" at bounding box center [245, 176] width 260 height 9
click at [142, 179] on link "Simple Layout" at bounding box center [140, 176] width 50 height 9
click at [143, 204] on link "Scanifly Layout" at bounding box center [146, 205] width 62 height 13
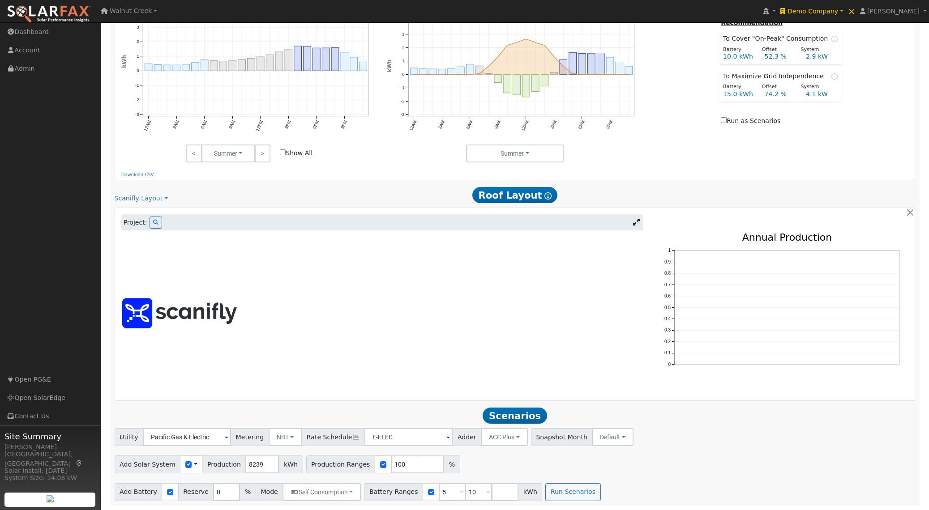
scroll to position [482, 0]
click at [141, 197] on link "Scanifly Layout" at bounding box center [141, 198] width 53 height 9
click at [147, 215] on link "Simple Layout" at bounding box center [146, 214] width 62 height 13
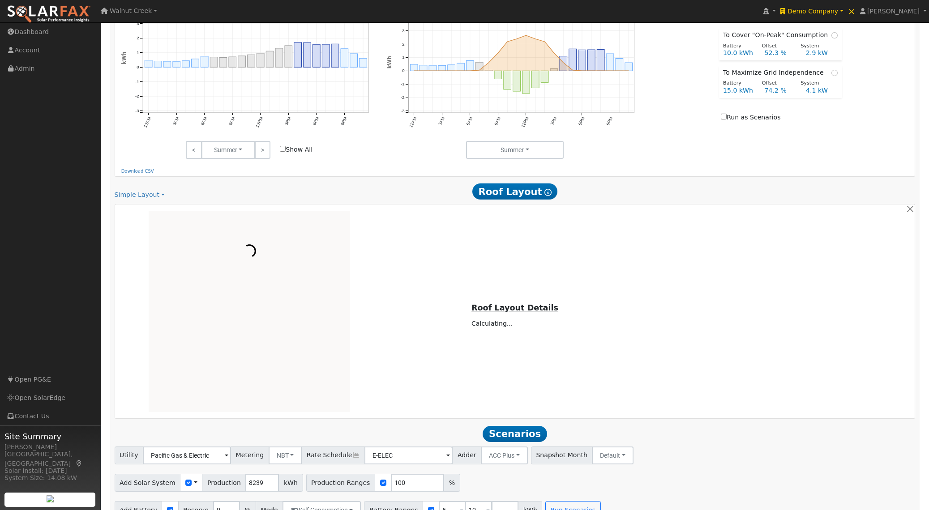
scroll to position [504, 0]
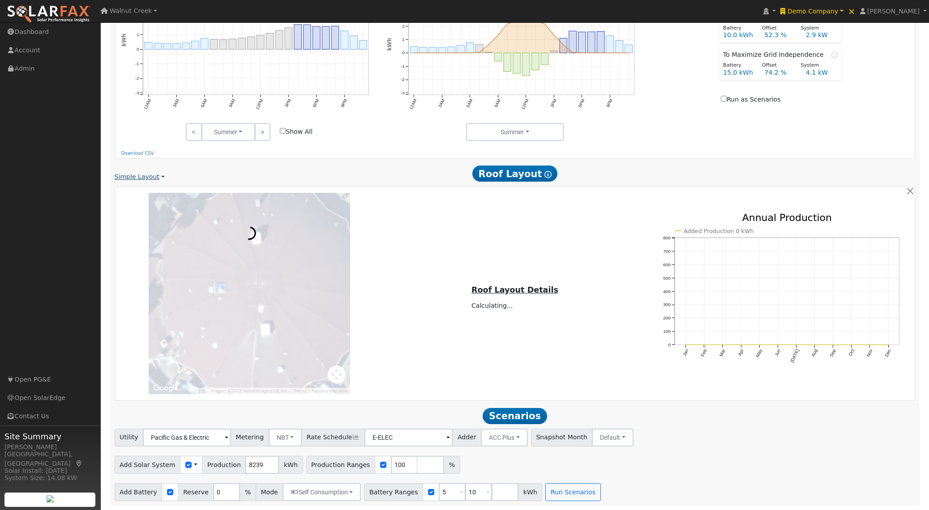
click at [151, 179] on link "Simple Layout" at bounding box center [140, 176] width 50 height 9
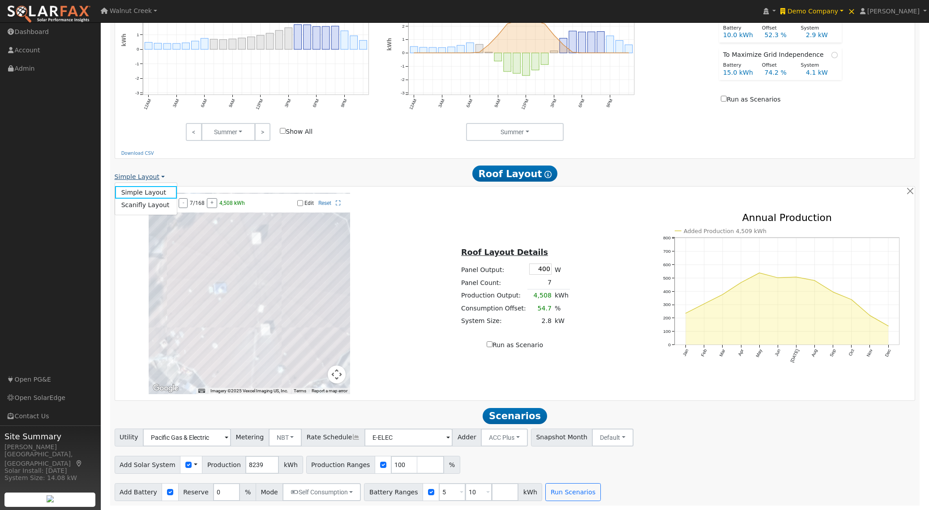
click at [144, 177] on link "Simple Layout" at bounding box center [140, 176] width 50 height 9
click at [156, 175] on link "Simple Layout" at bounding box center [140, 176] width 50 height 9
click at [149, 204] on link "Scanifly Layout" at bounding box center [146, 205] width 62 height 13
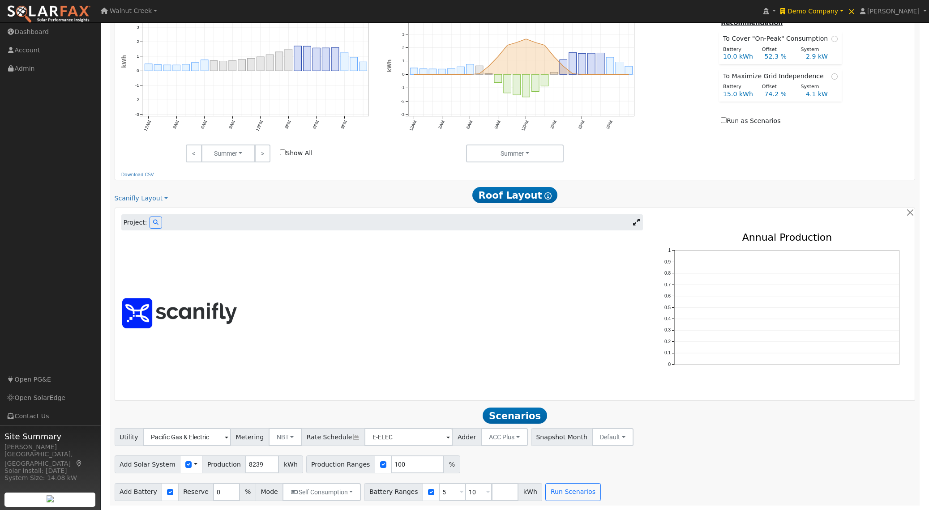
scroll to position [482, 0]
drag, startPoint x: 149, startPoint y: 196, endPoint x: 153, endPoint y: 208, distance: 12.6
click at [149, 196] on link "Scanifly Layout" at bounding box center [141, 198] width 53 height 9
click at [153, 211] on link "Simple Layout" at bounding box center [146, 214] width 62 height 13
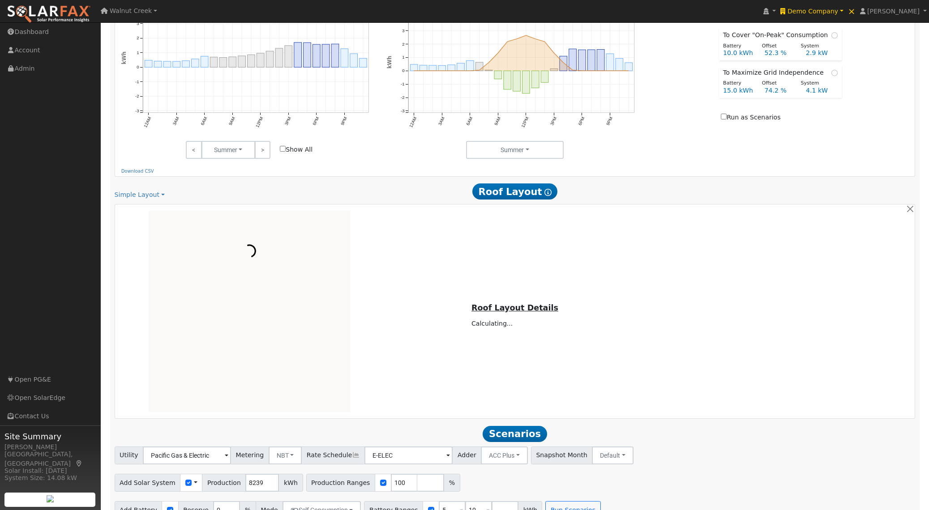
scroll to position [504, 0]
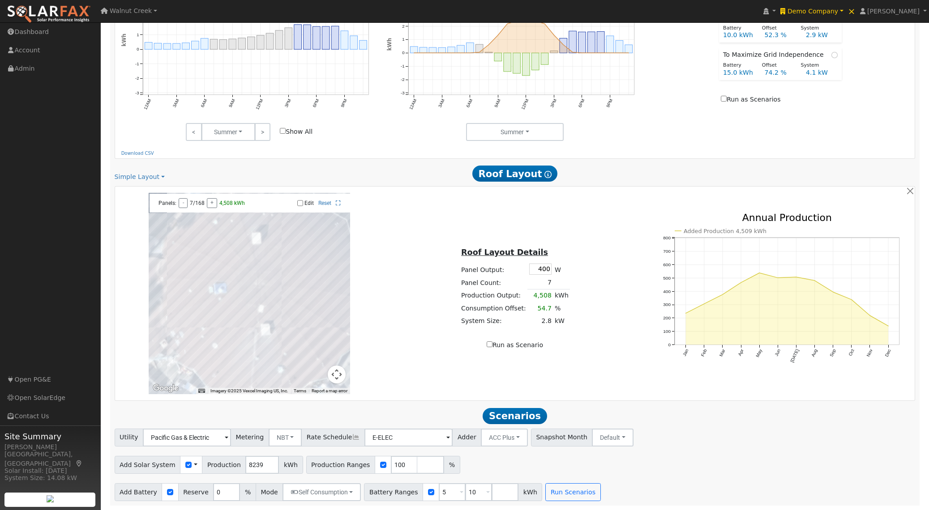
click at [400, 264] on div "Roof Layout Details Panel Output: 400 W Panel Count: 7 Production Output: 4,508…" at bounding box center [514, 293] width 265 height 113
click at [147, 176] on link "Simple Layout" at bounding box center [140, 176] width 50 height 9
click at [147, 204] on link "Scanifly Layout" at bounding box center [146, 205] width 62 height 13
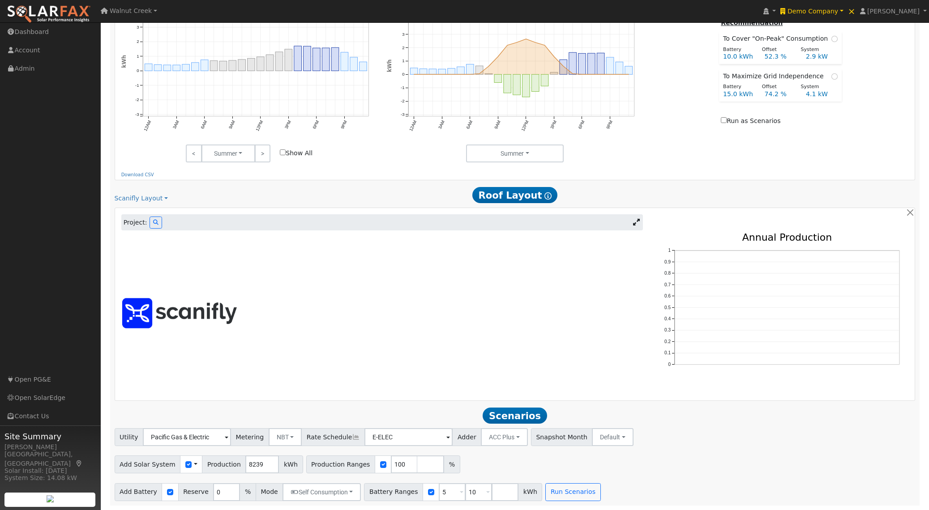
scroll to position [482, 0]
click at [155, 223] on icon at bounding box center [155, 222] width 5 height 5
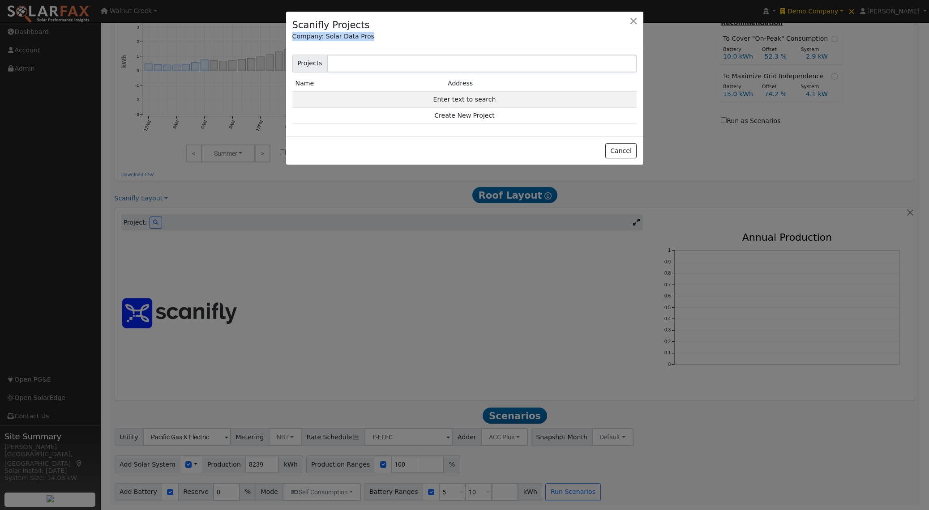
drag, startPoint x: 433, startPoint y: 22, endPoint x: 473, endPoint y: 65, distance: 58.3
click at [473, 65] on div "Scanifly Projects Company: Solar Data Pros Projects Name Address Enter text to …" at bounding box center [464, 88] width 358 height 154
drag, startPoint x: 446, startPoint y: 23, endPoint x: 405, endPoint y: 85, distance: 74.8
click at [405, 85] on div "Scanifly Projects Company: Solar Data Pros Projects Name Address Enter text to …" at bounding box center [464, 88] width 358 height 154
drag, startPoint x: 440, startPoint y: 23, endPoint x: 512, endPoint y: 77, distance: 89.8
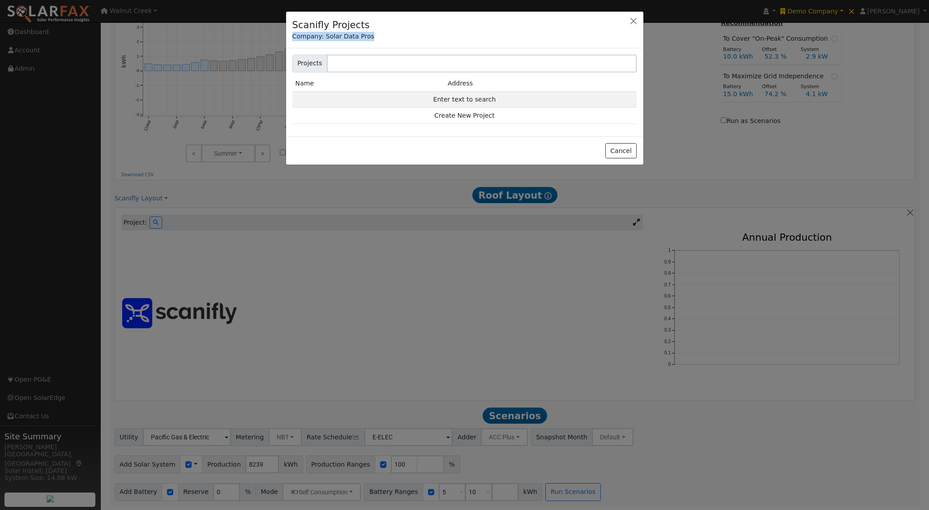
click at [512, 77] on div "Scanifly Projects Company: Solar Data Pros Projects Name Address Enter text to …" at bounding box center [464, 88] width 358 height 154
drag, startPoint x: 464, startPoint y: 20, endPoint x: 518, endPoint y: 108, distance: 103.7
click at [514, 104] on div "Scanifly Projects Company: Solar Data Pros Projects Name Address Enter text to …" at bounding box center [464, 88] width 358 height 154
click at [480, 36] on div "Company: Solar Data Pros" at bounding box center [464, 36] width 345 height 9
click at [633, 150] on button "Cancel" at bounding box center [621, 150] width 32 height 15
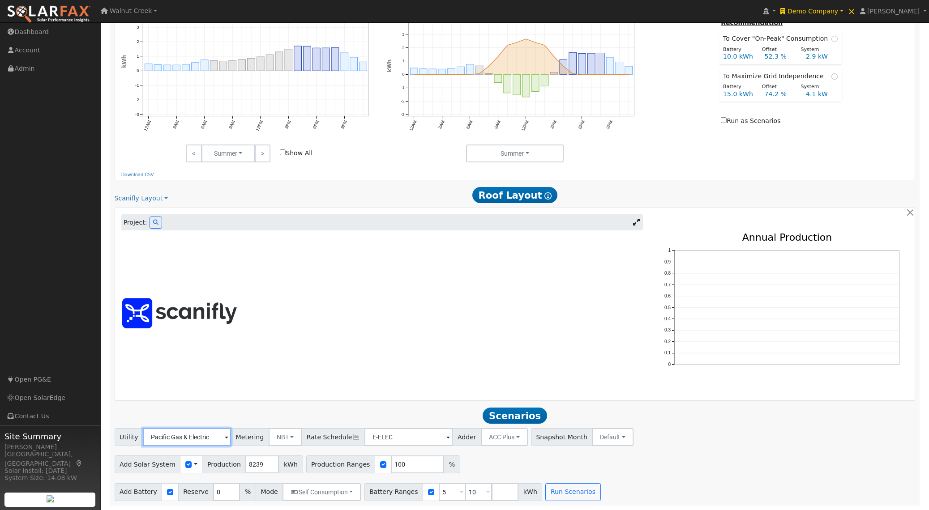
scroll to position [0, 0]
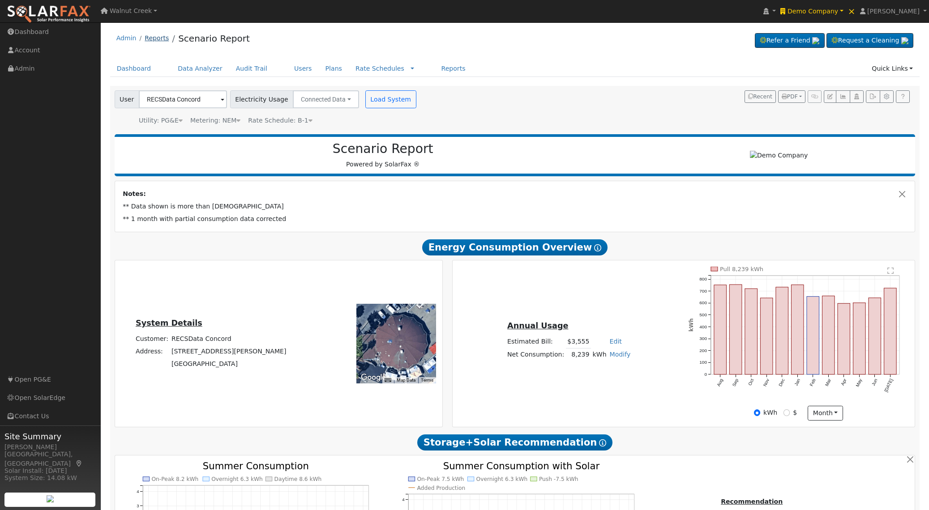
click at [162, 40] on link "Reports" at bounding box center [157, 37] width 24 height 7
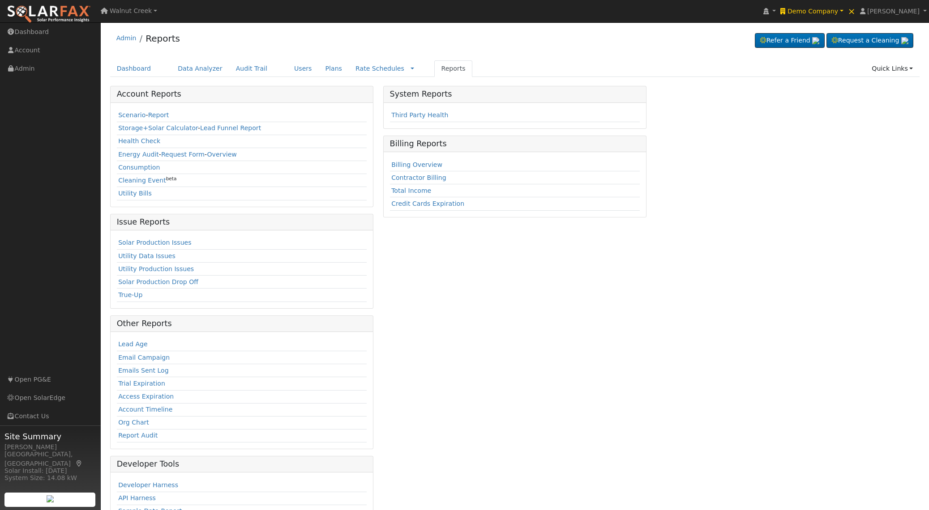
scroll to position [39, 0]
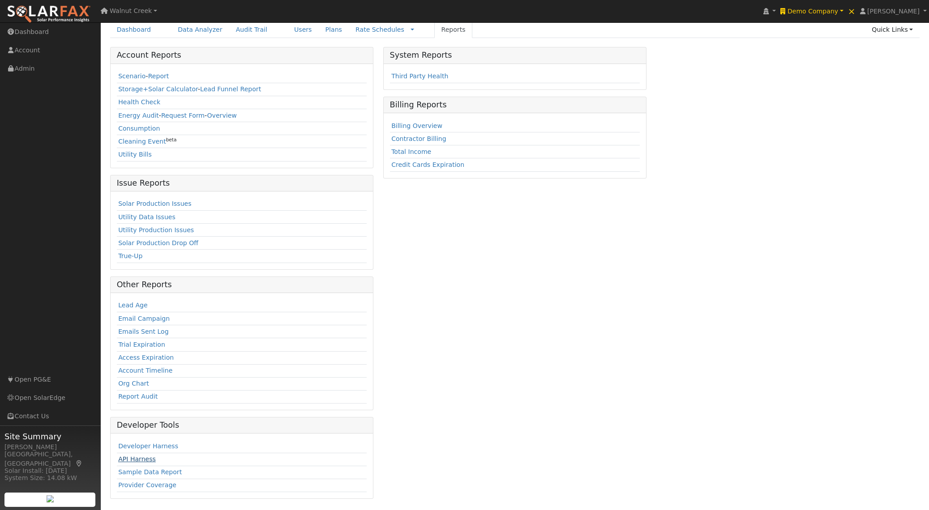
click at [148, 461] on link "API Harness" at bounding box center [137, 459] width 38 height 7
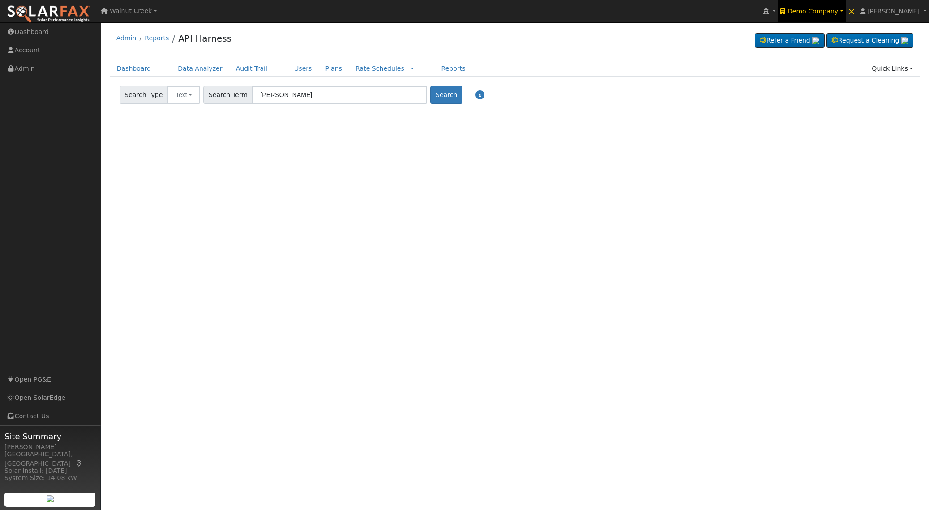
click at [833, 13] on span "Demo Company" at bounding box center [812, 11] width 51 height 7
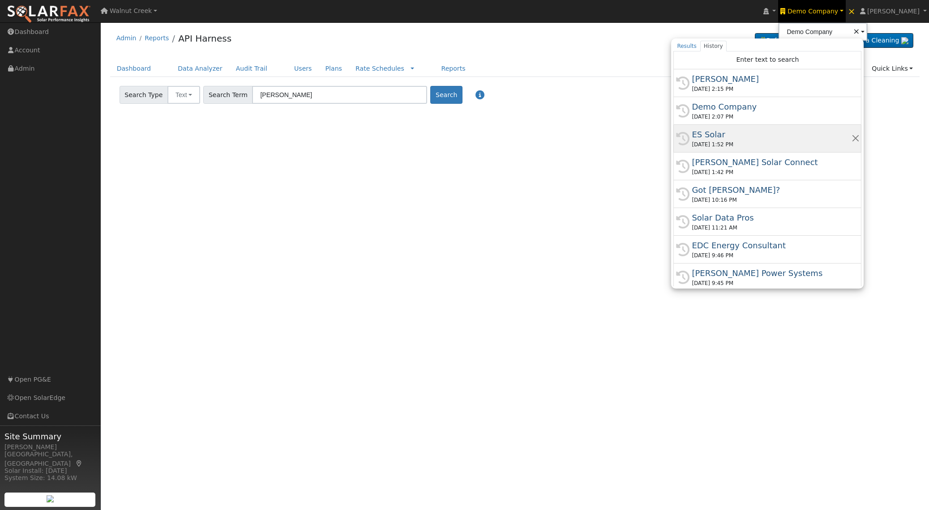
click at [775, 137] on div "ES Solar" at bounding box center [770, 134] width 159 height 12
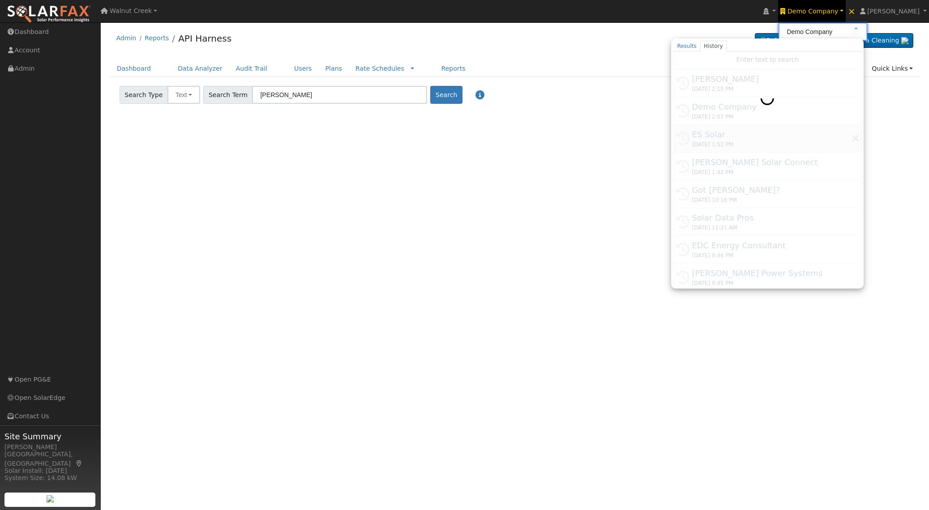
type input "ES Solar"
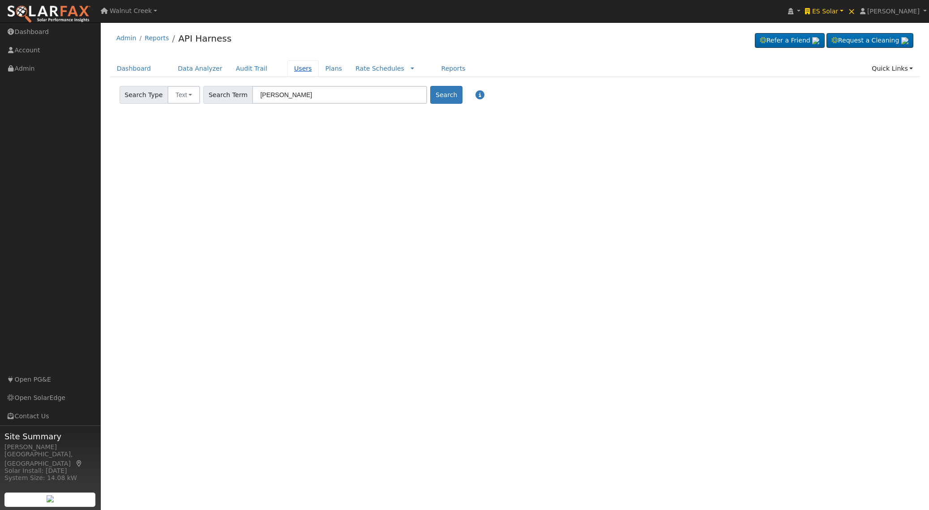
click at [295, 64] on link "Users" at bounding box center [302, 68] width 31 height 17
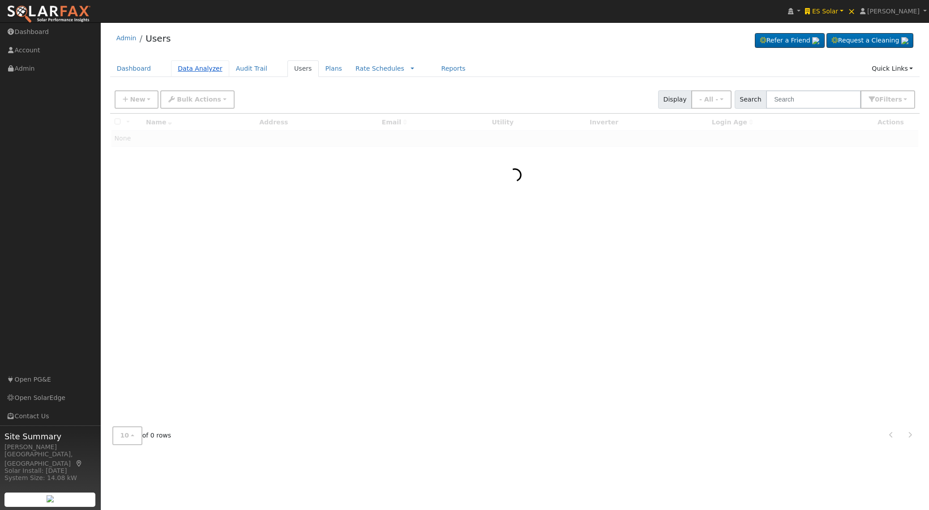
click at [184, 65] on link "Data Analyzer" at bounding box center [200, 68] width 58 height 17
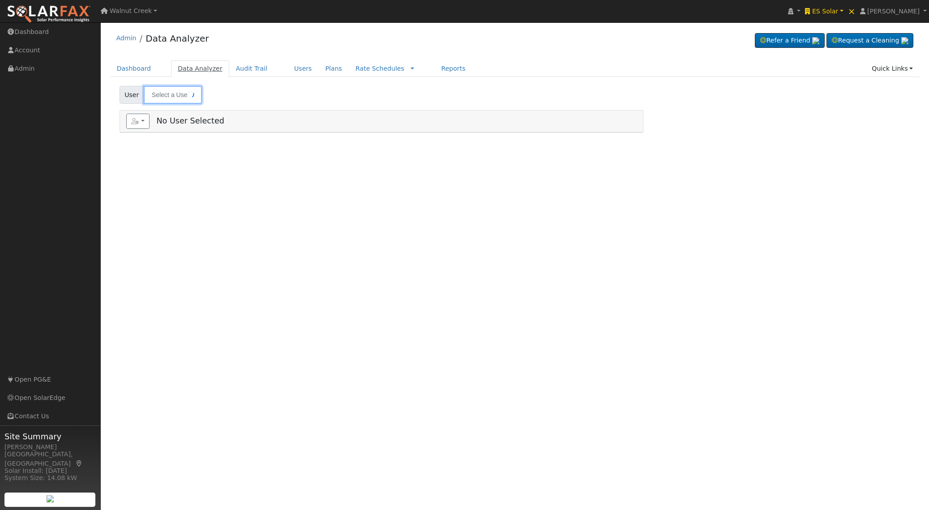
type input "[PERSON_NAME]"
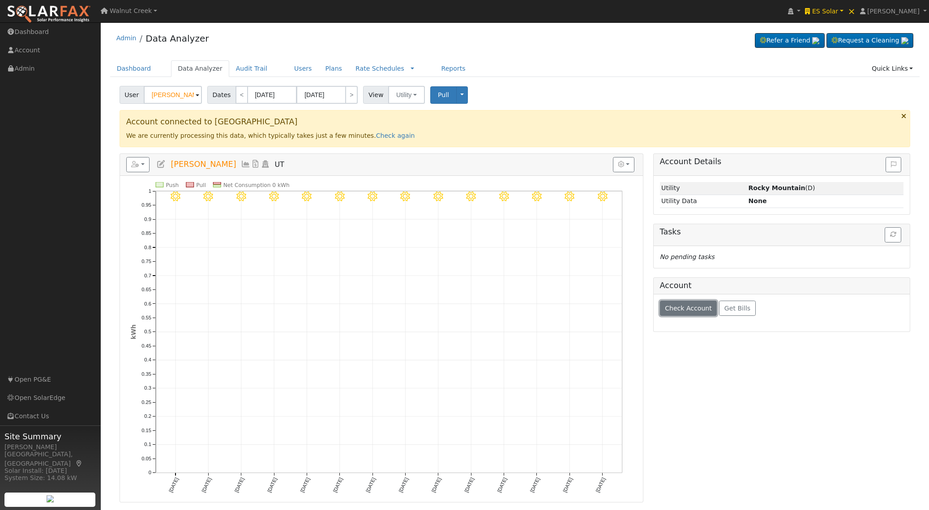
click at [692, 311] on span "Check Account" at bounding box center [688, 308] width 47 height 7
click at [143, 166] on button "button" at bounding box center [138, 164] width 24 height 15
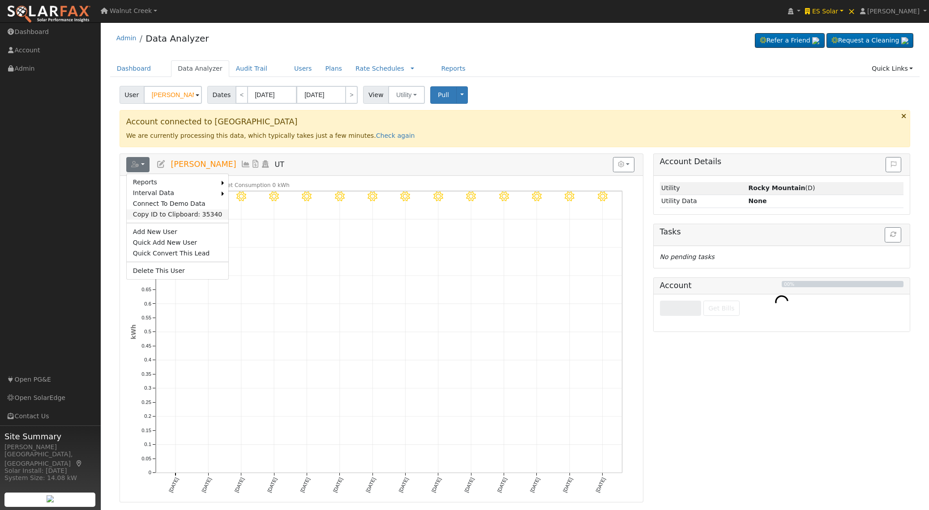
click at [170, 212] on link "Copy ID to Clipboard: 35340" at bounding box center [178, 214] width 102 height 11
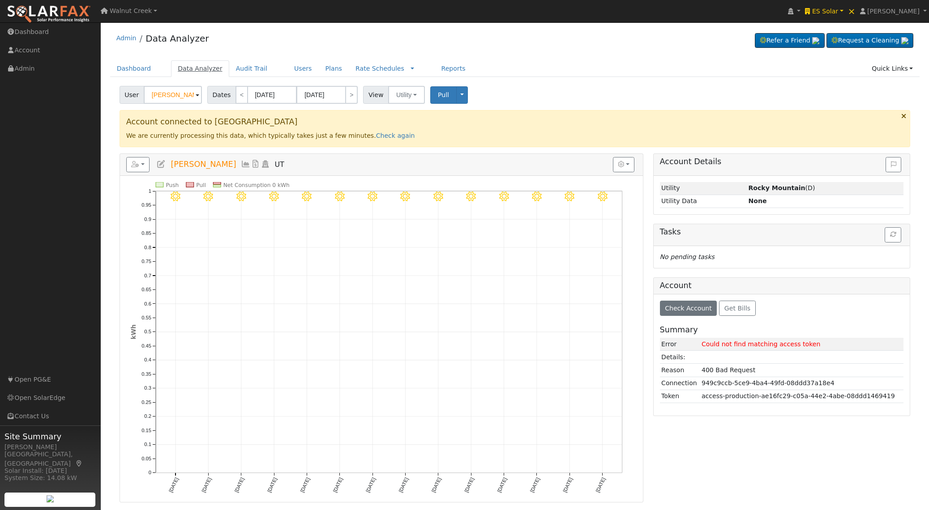
click at [196, 72] on link "Data Analyzer" at bounding box center [200, 68] width 58 height 17
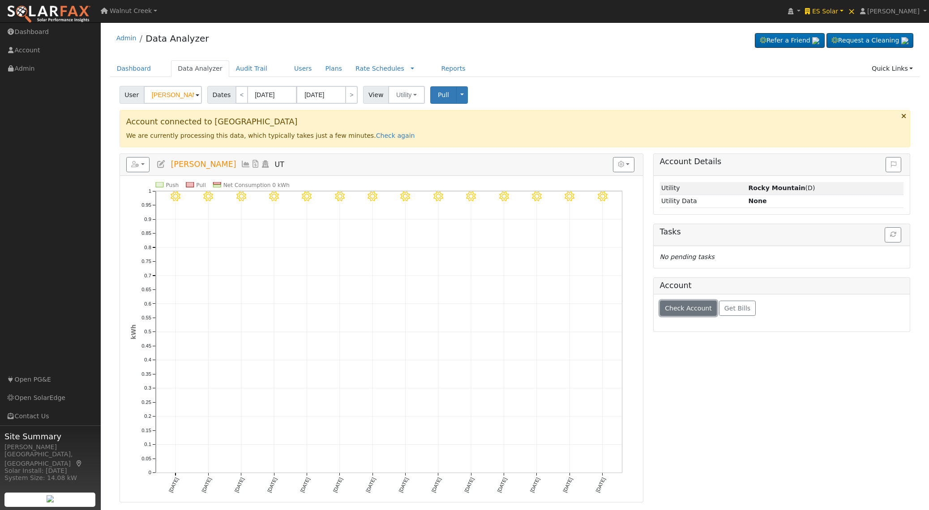
click at [682, 304] on button "Check Account" at bounding box center [688, 308] width 57 height 15
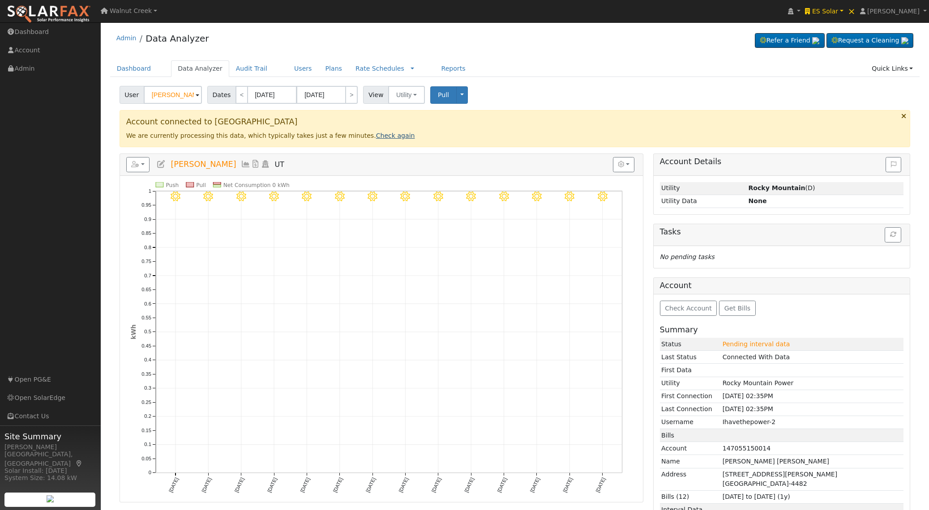
click at [376, 139] on link "Check again" at bounding box center [395, 135] width 39 height 7
